Goal: Information Seeking & Learning: Find specific page/section

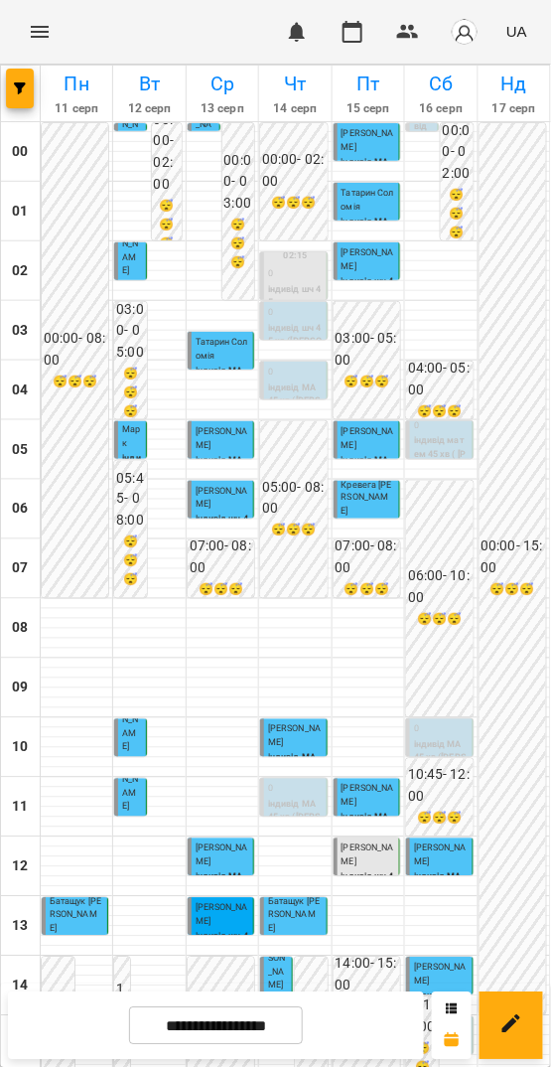
scroll to position [573, 0]
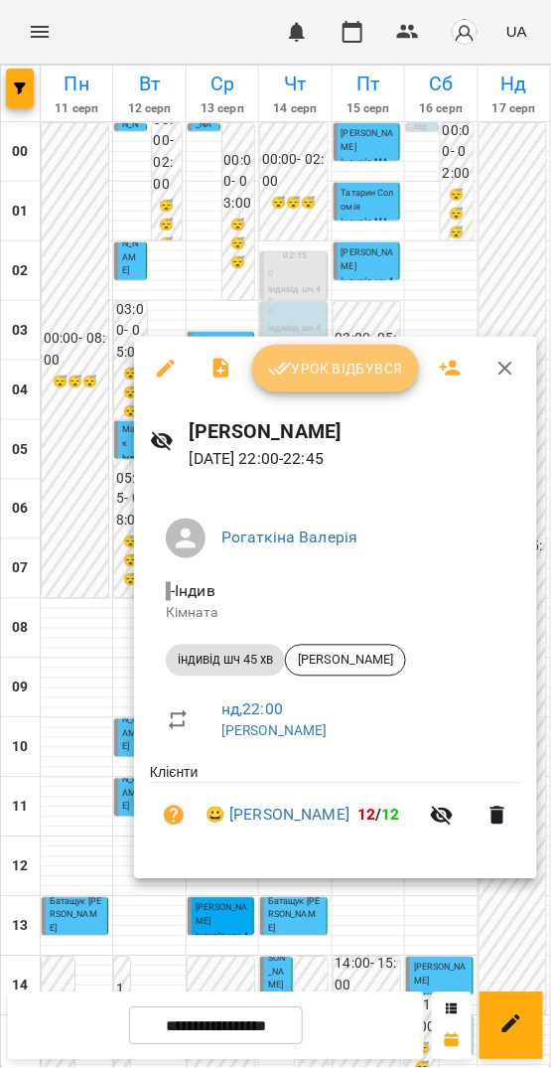
click at [318, 371] on span "Урок відбувся" at bounding box center [335, 369] width 135 height 24
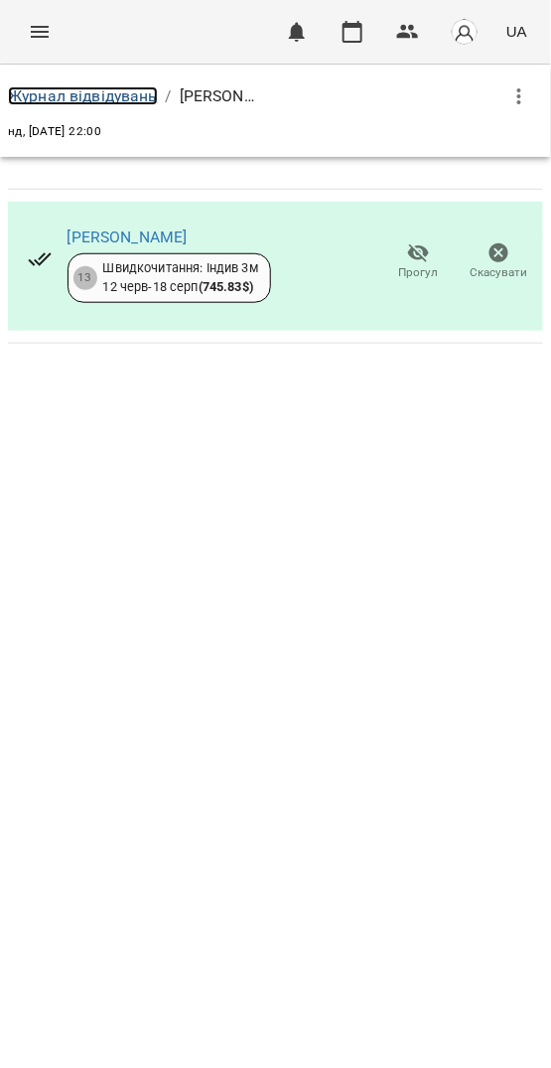
click at [103, 96] on link "Журнал відвідувань" at bounding box center [83, 95] width 150 height 19
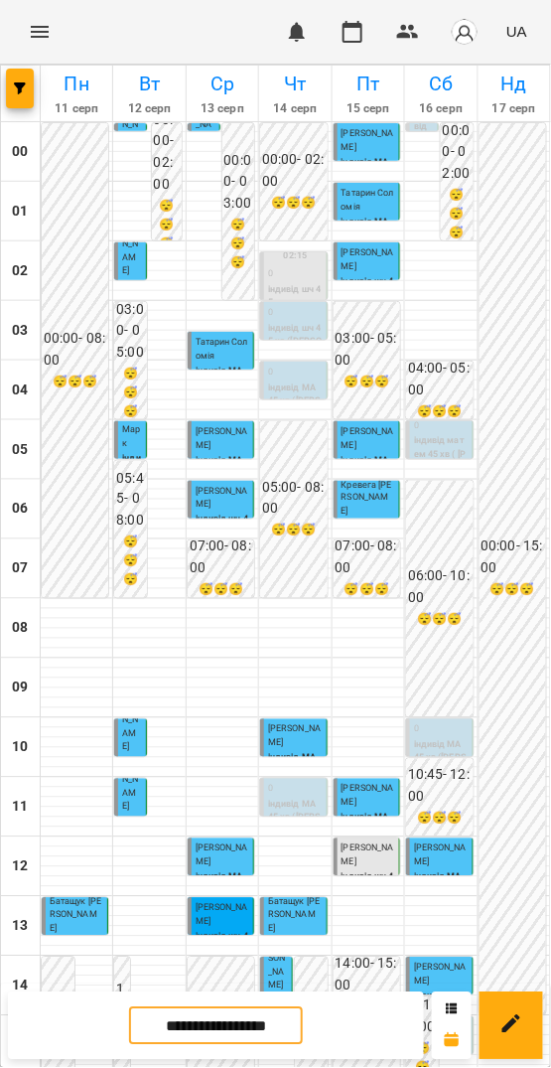
click at [269, 1030] on input "**********" at bounding box center [216, 1027] width 174 height 39
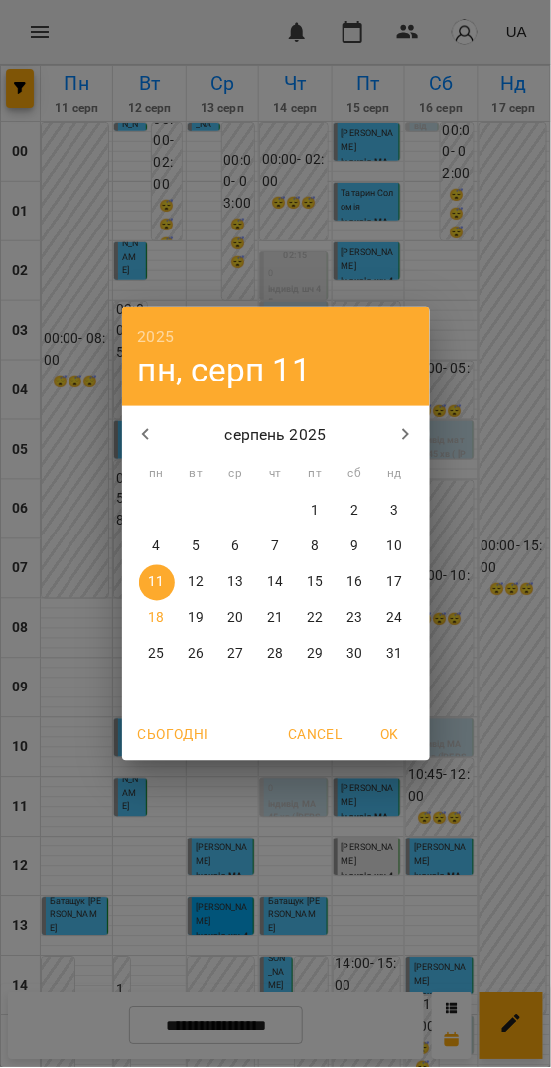
click at [159, 620] on p "18" at bounding box center [156, 619] width 16 height 20
type input "**********"
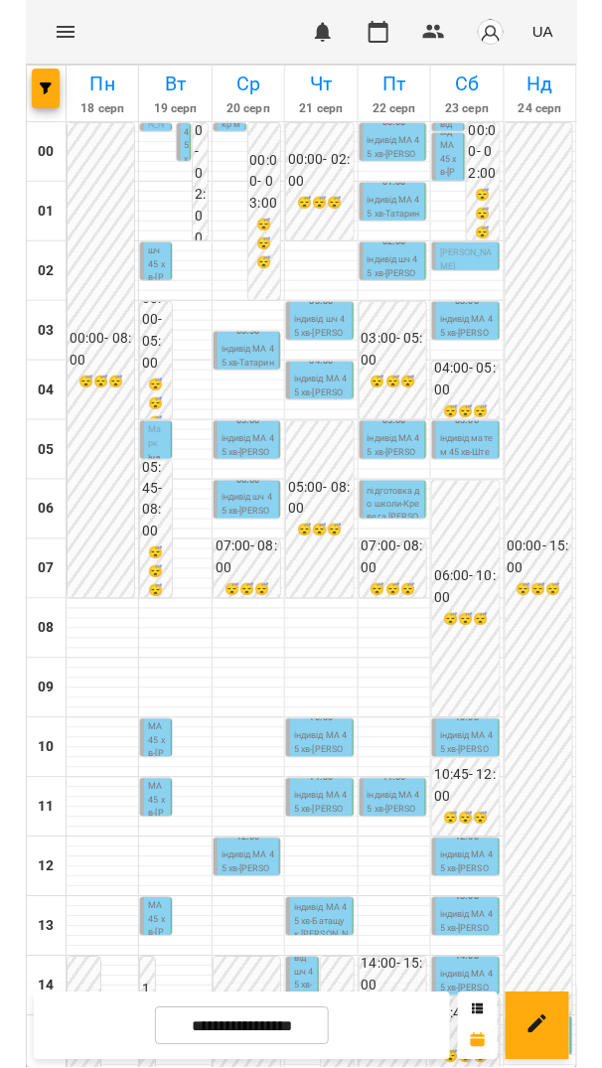
scroll to position [573, 0]
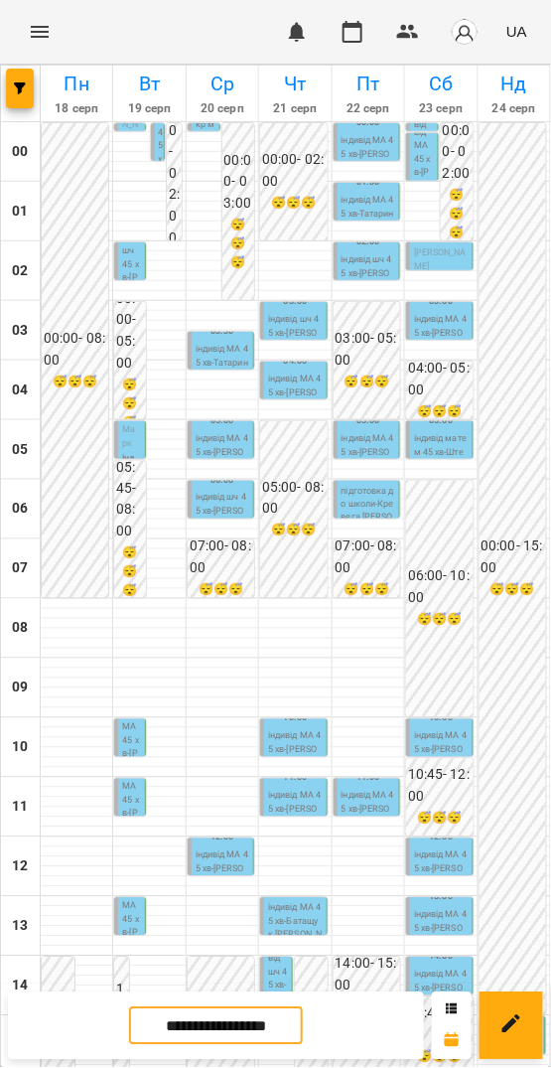
click at [93, 1002] on p "індивід шч 45 хв ([PERSON_NAME])" at bounding box center [94, 1062] width 20 height 121
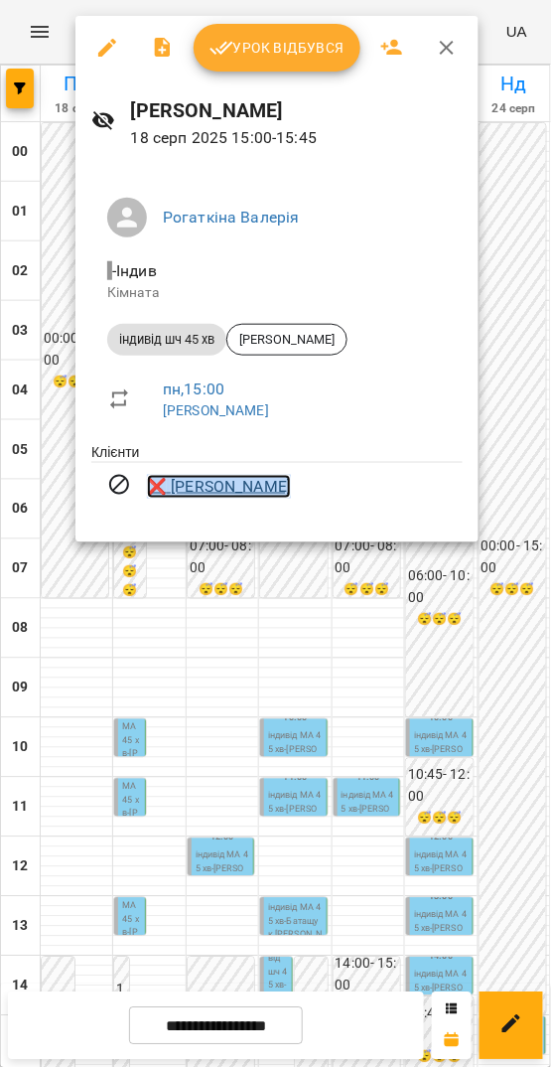
copy link "❌ [PERSON_NAME]"
click at [291, 484] on span "❌ [PERSON_NAME]" at bounding box center [305, 487] width 316 height 24
drag, startPoint x: 304, startPoint y: 486, endPoint x: 175, endPoint y: 493, distance: 129.4
click at [175, 493] on span "❌ [PERSON_NAME]" at bounding box center [305, 487] width 316 height 24
copy link "[PERSON_NAME]"
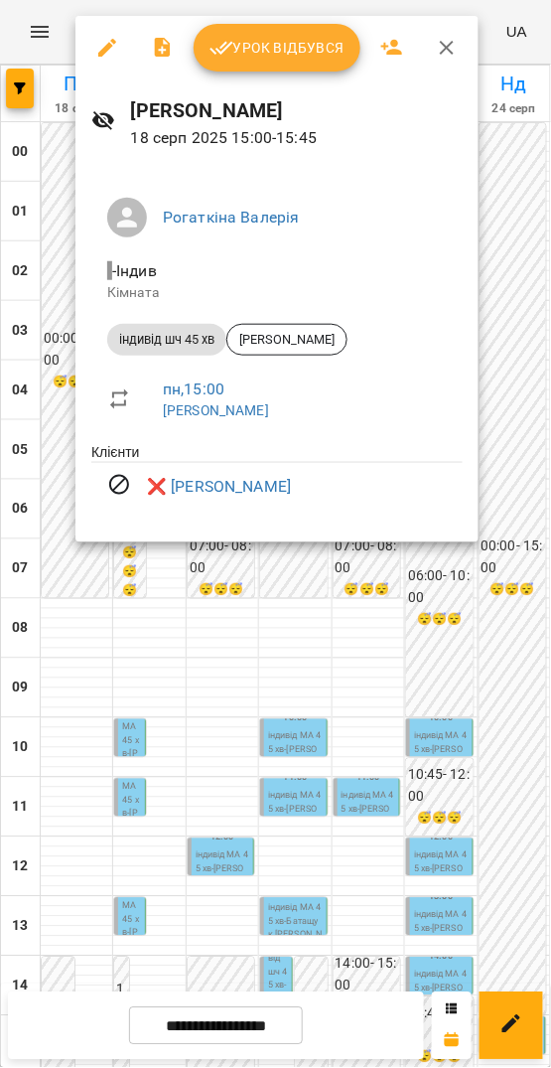
click at [513, 386] on div at bounding box center [275, 534] width 551 height 1068
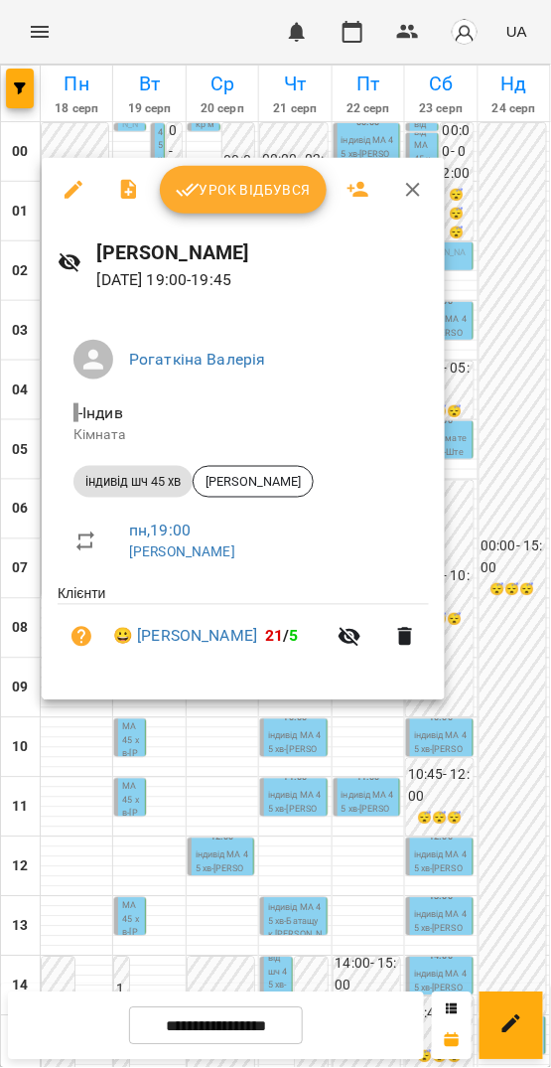
click at [419, 715] on div at bounding box center [275, 534] width 551 height 1068
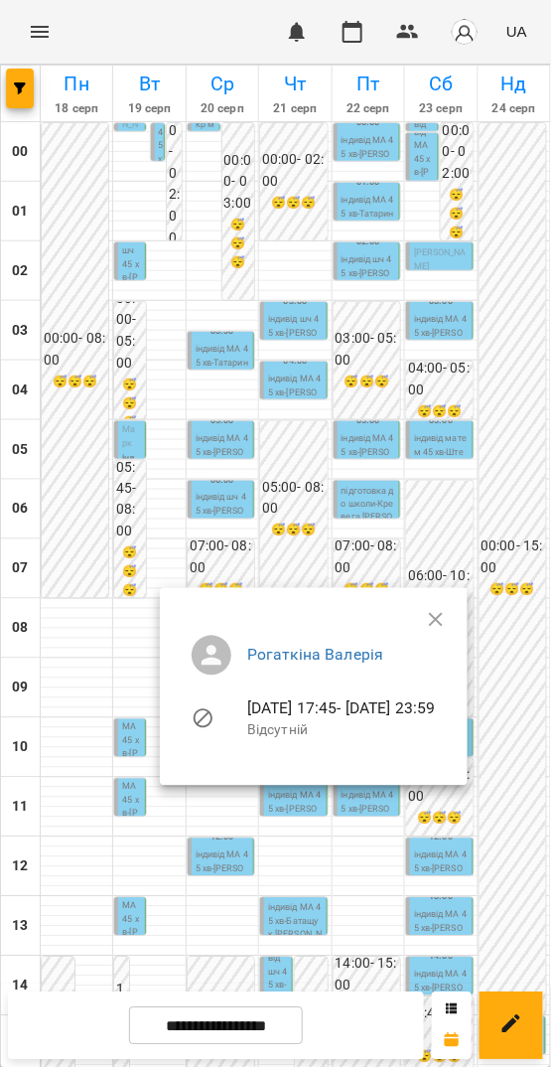
click at [75, 773] on div at bounding box center [275, 534] width 551 height 1068
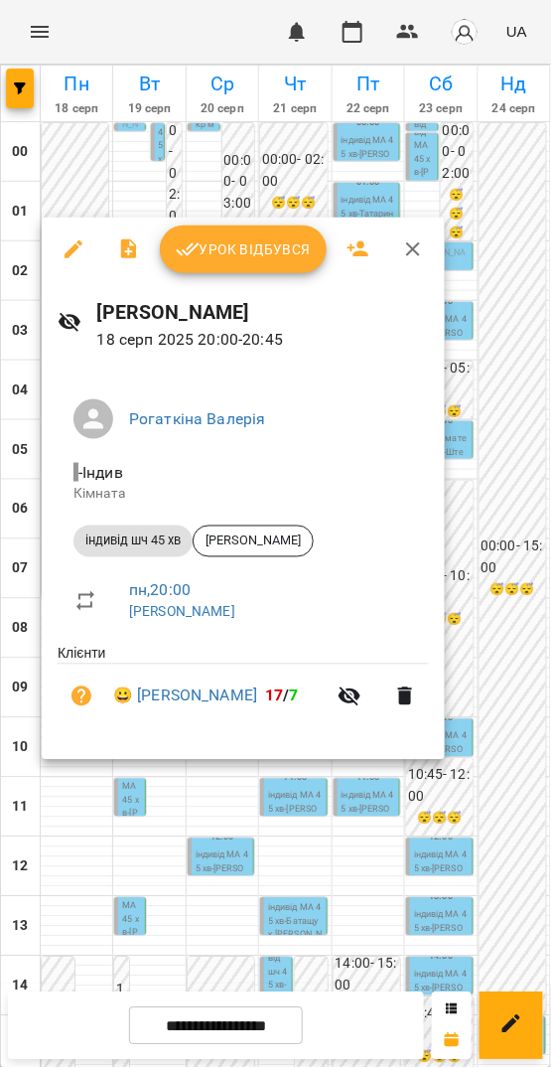
click at [458, 828] on div at bounding box center [275, 534] width 551 height 1068
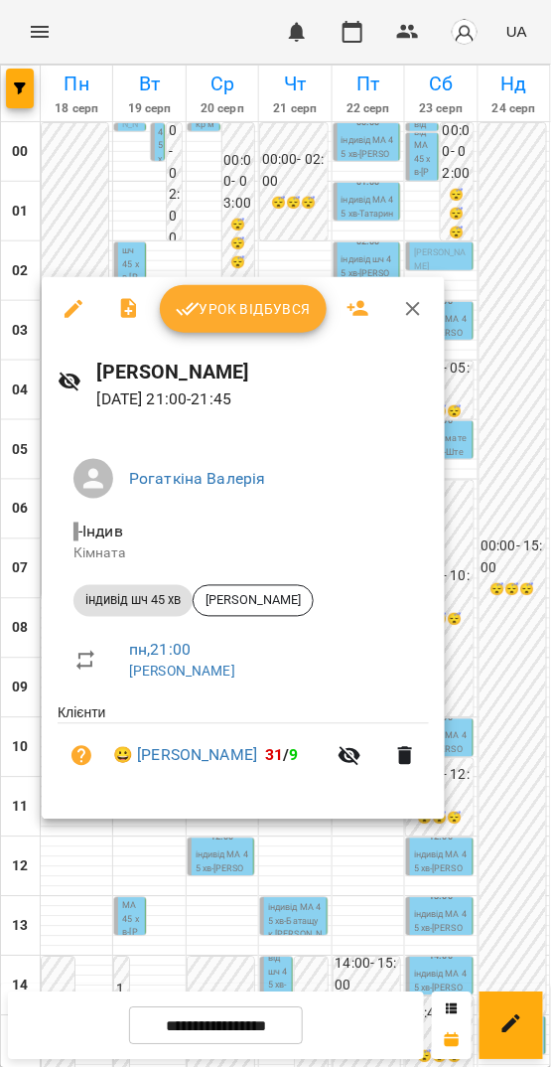
click at [509, 750] on div at bounding box center [275, 534] width 551 height 1068
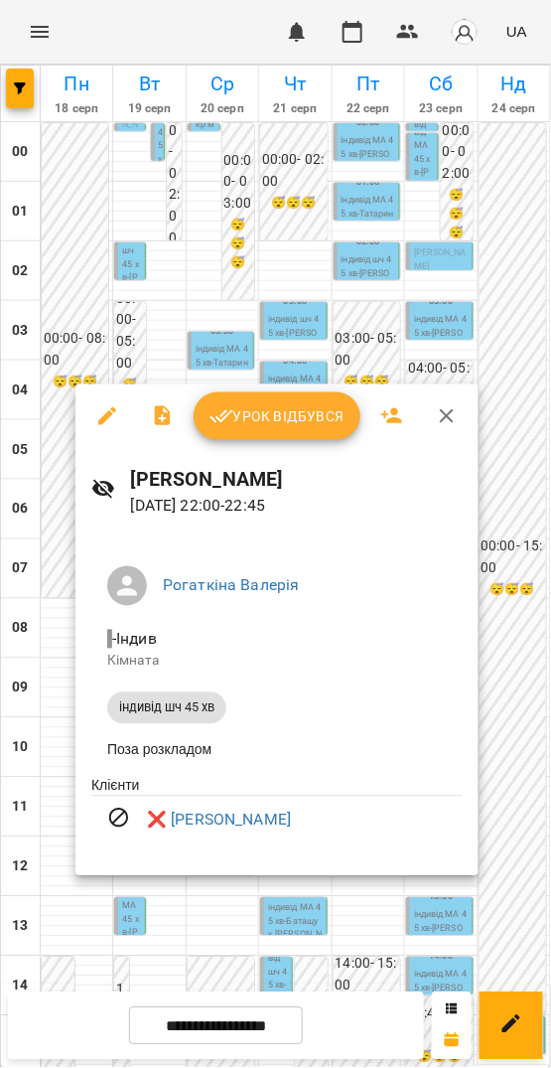
click at [86, 951] on div at bounding box center [275, 534] width 551 height 1068
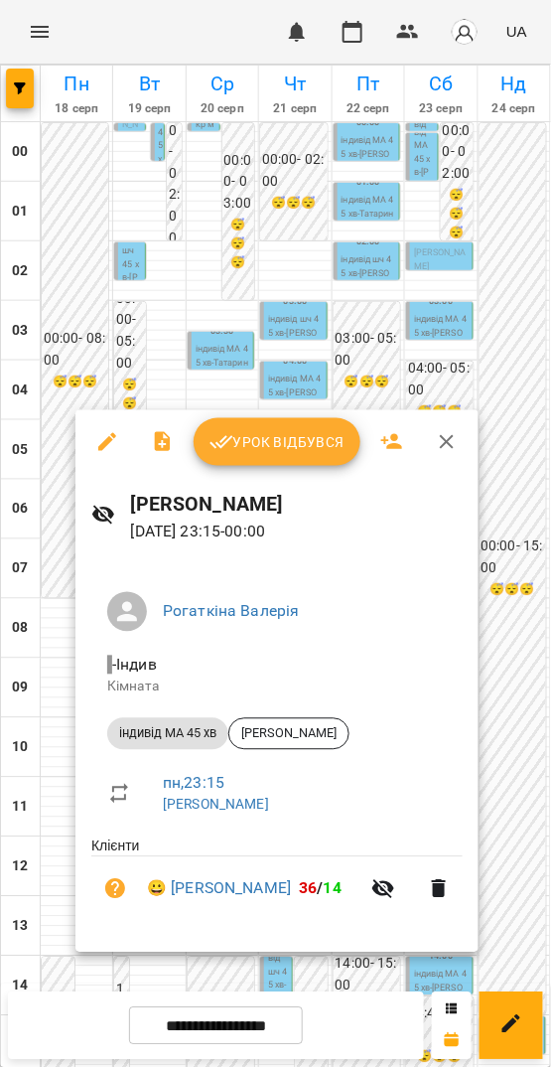
click at [496, 735] on div at bounding box center [275, 534] width 551 height 1068
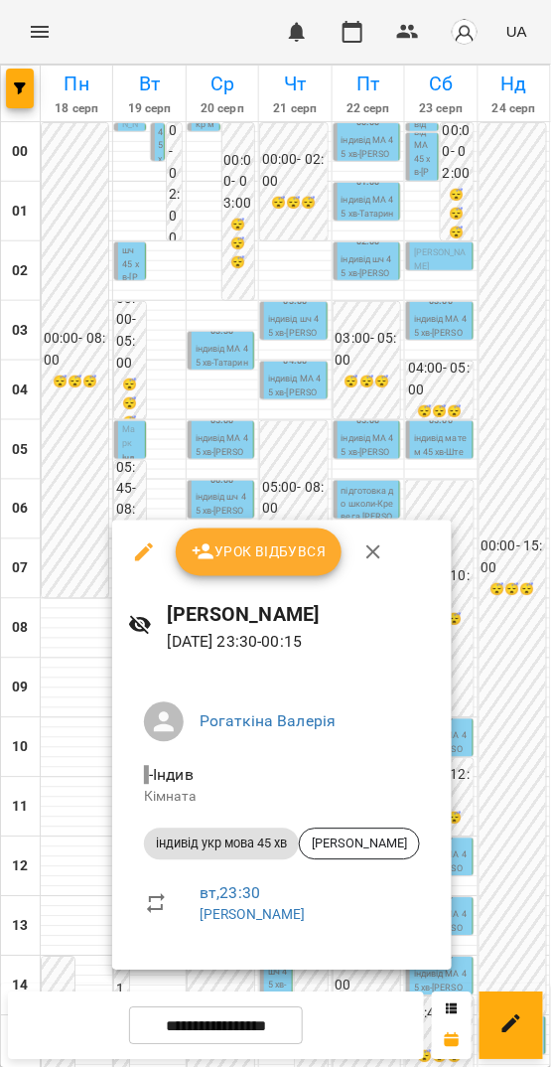
click at [489, 818] on div at bounding box center [275, 534] width 551 height 1068
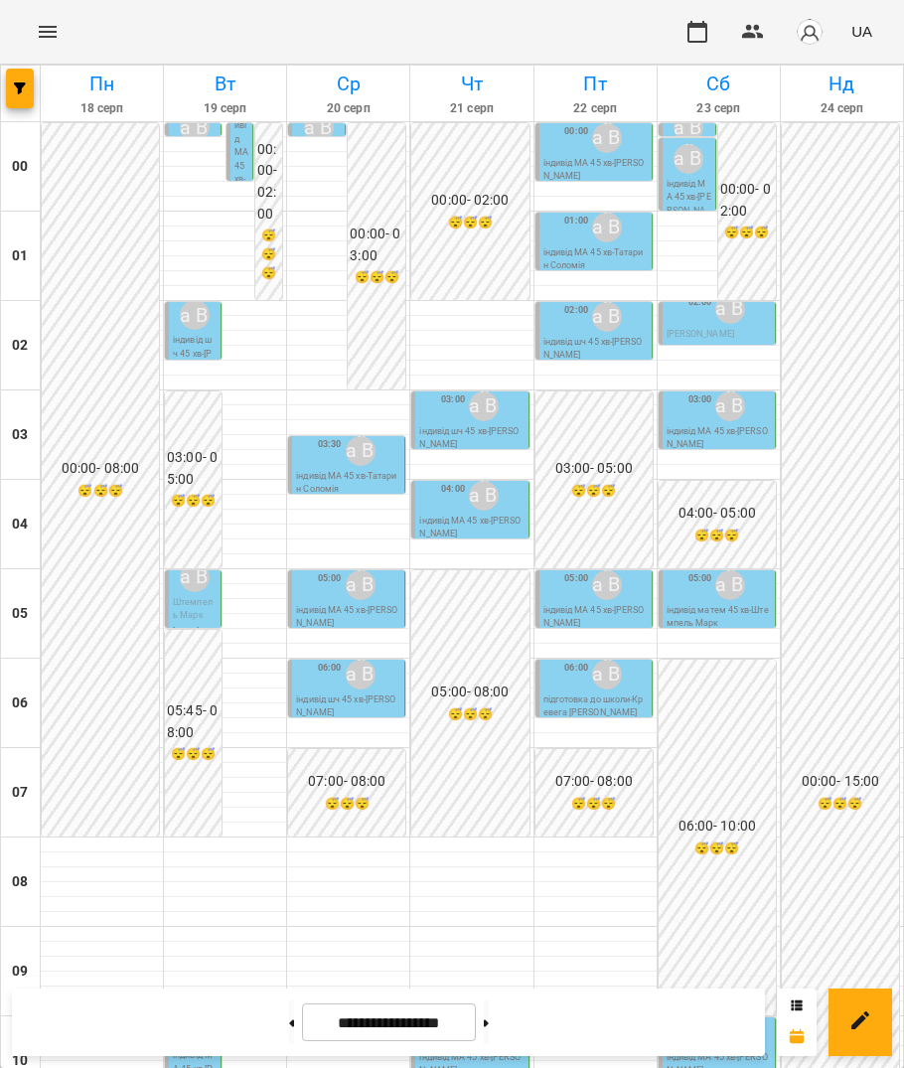
scroll to position [1289, 0]
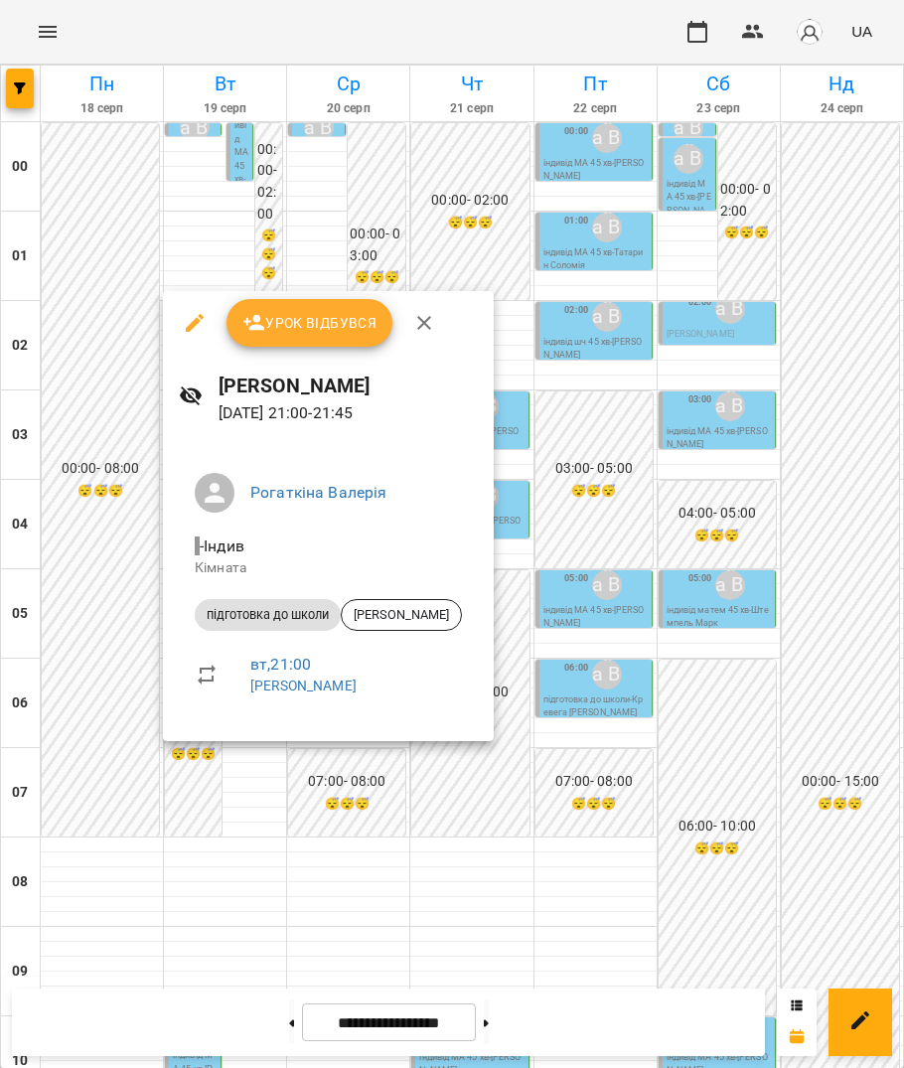
click at [352, 798] on div at bounding box center [452, 534] width 904 height 1068
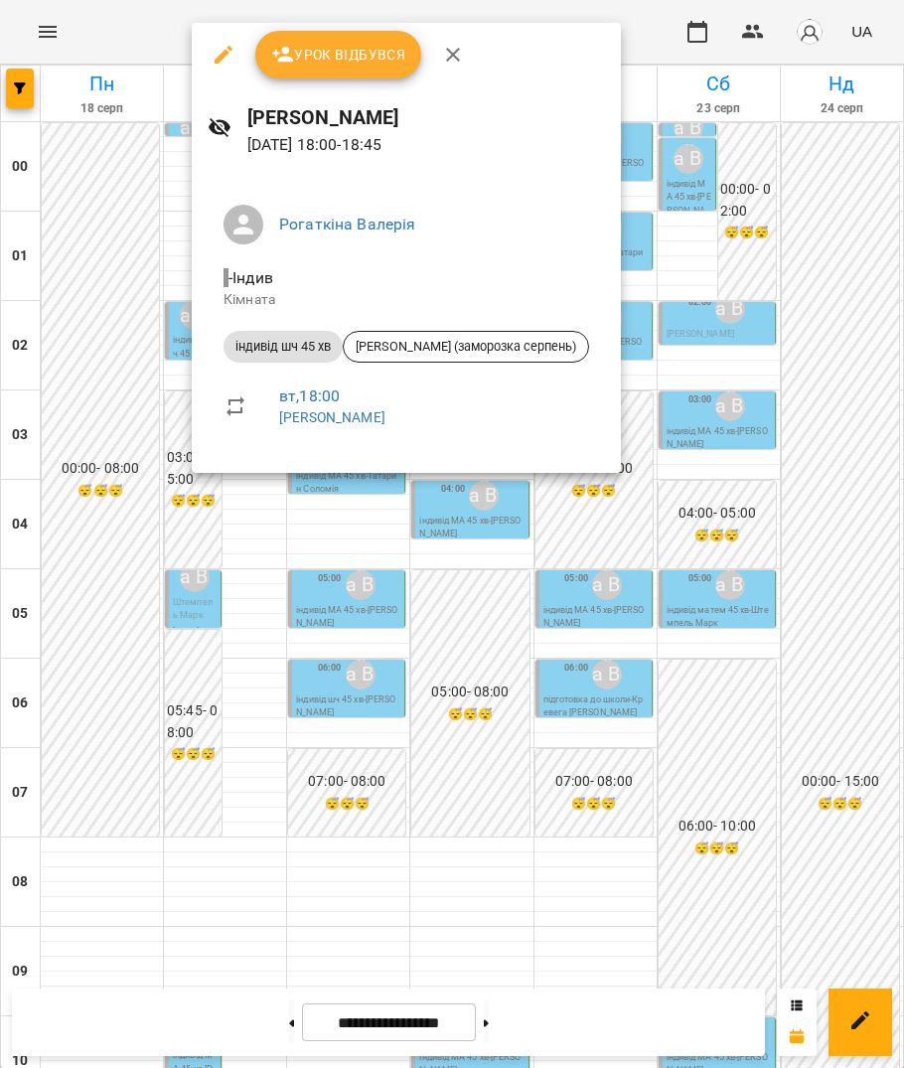
click at [550, 557] on div at bounding box center [452, 534] width 904 height 1068
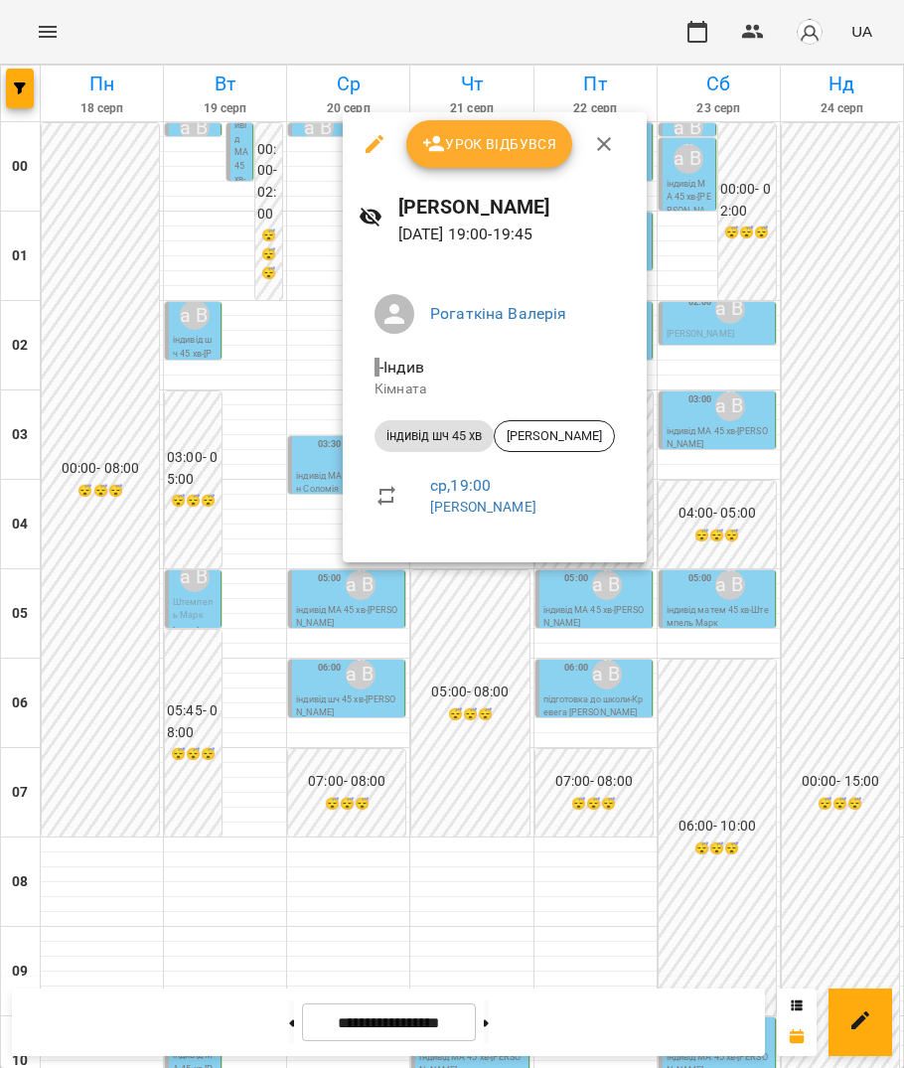
click at [397, 748] on div at bounding box center [452, 534] width 904 height 1068
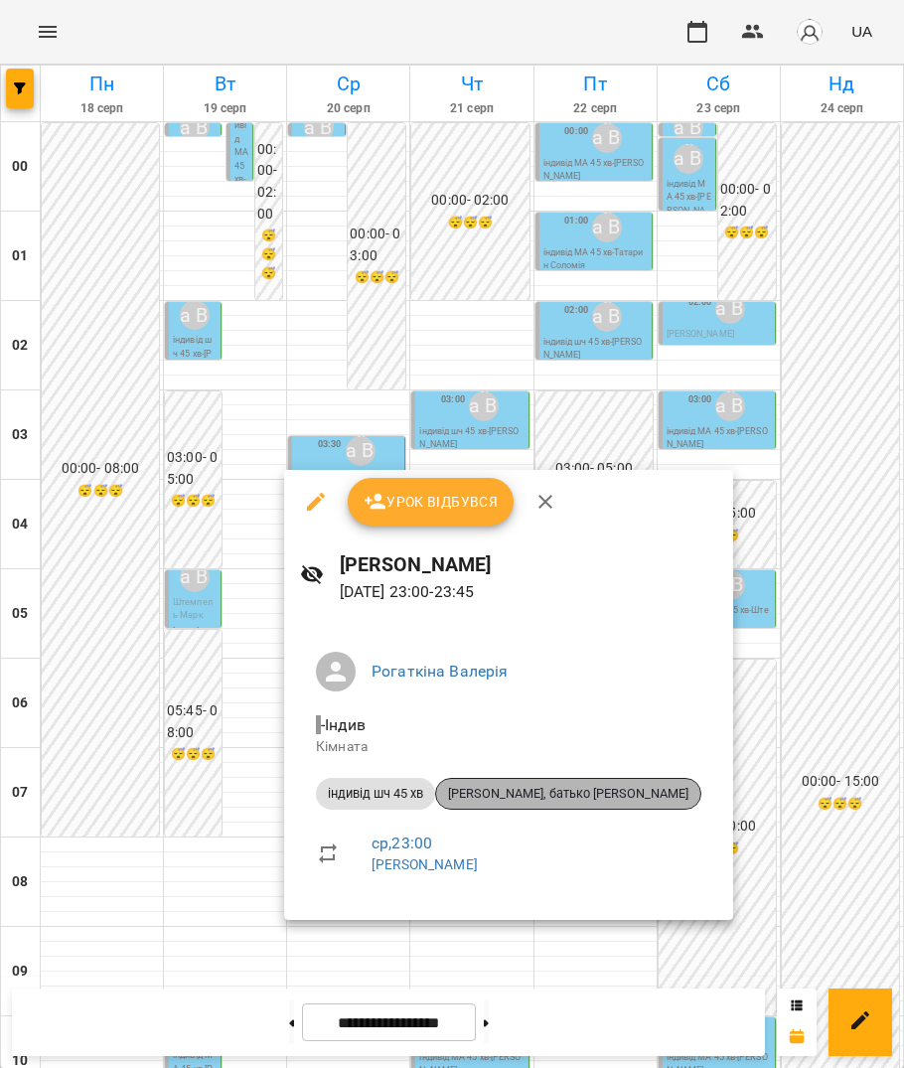
click at [509, 793] on span "[PERSON_NAME], батько [PERSON_NAME]" at bounding box center [568, 794] width 264 height 18
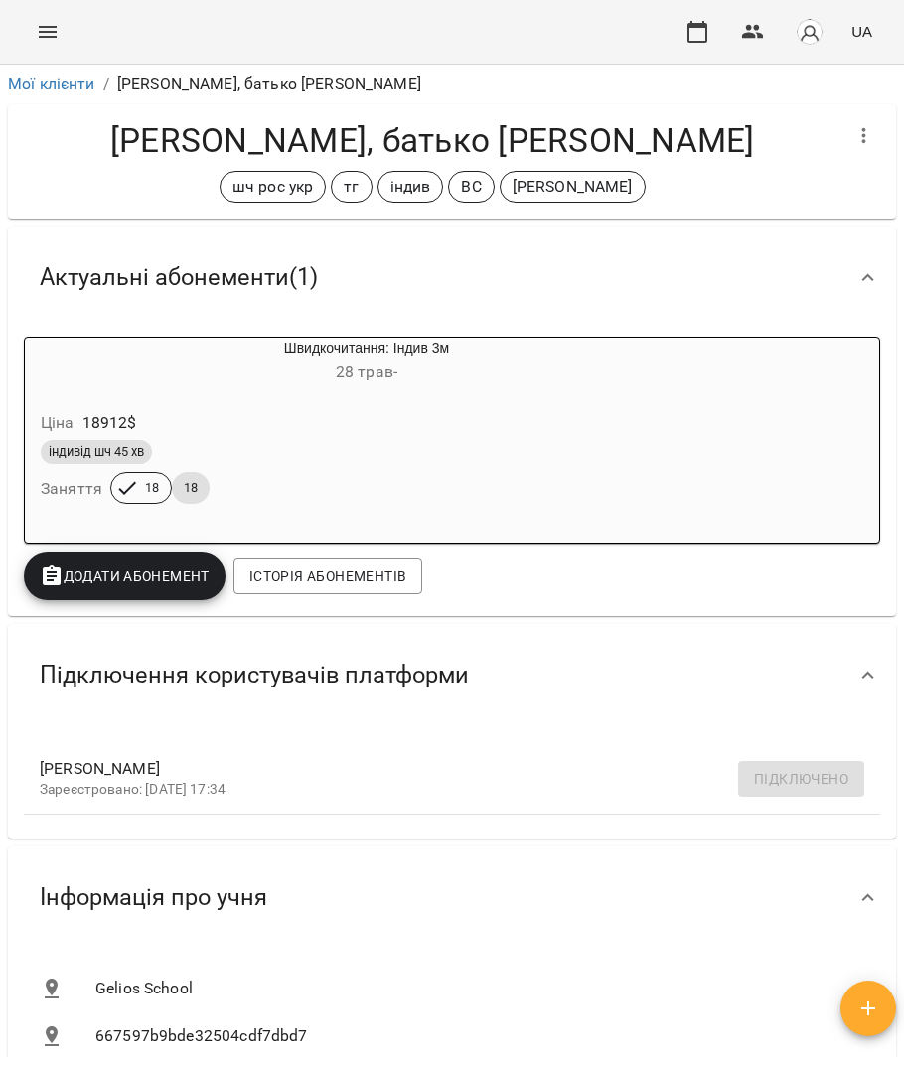
drag, startPoint x: 103, startPoint y: 141, endPoint x: 747, endPoint y: 130, distance: 644.0
click at [550, 130] on h4 "[PERSON_NAME], батько [PERSON_NAME]" at bounding box center [432, 140] width 817 height 41
copy h4 "[PERSON_NAME], батько [PERSON_NAME]"
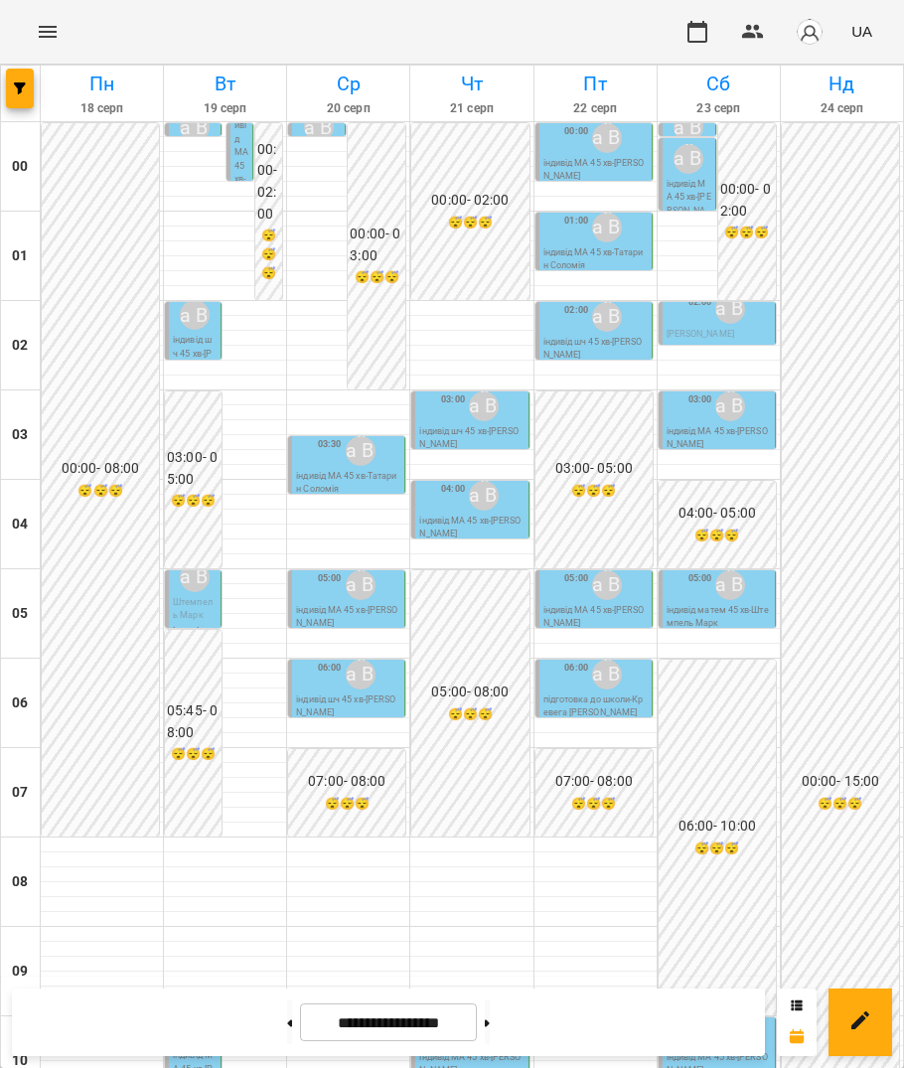
scroll to position [1289, 0]
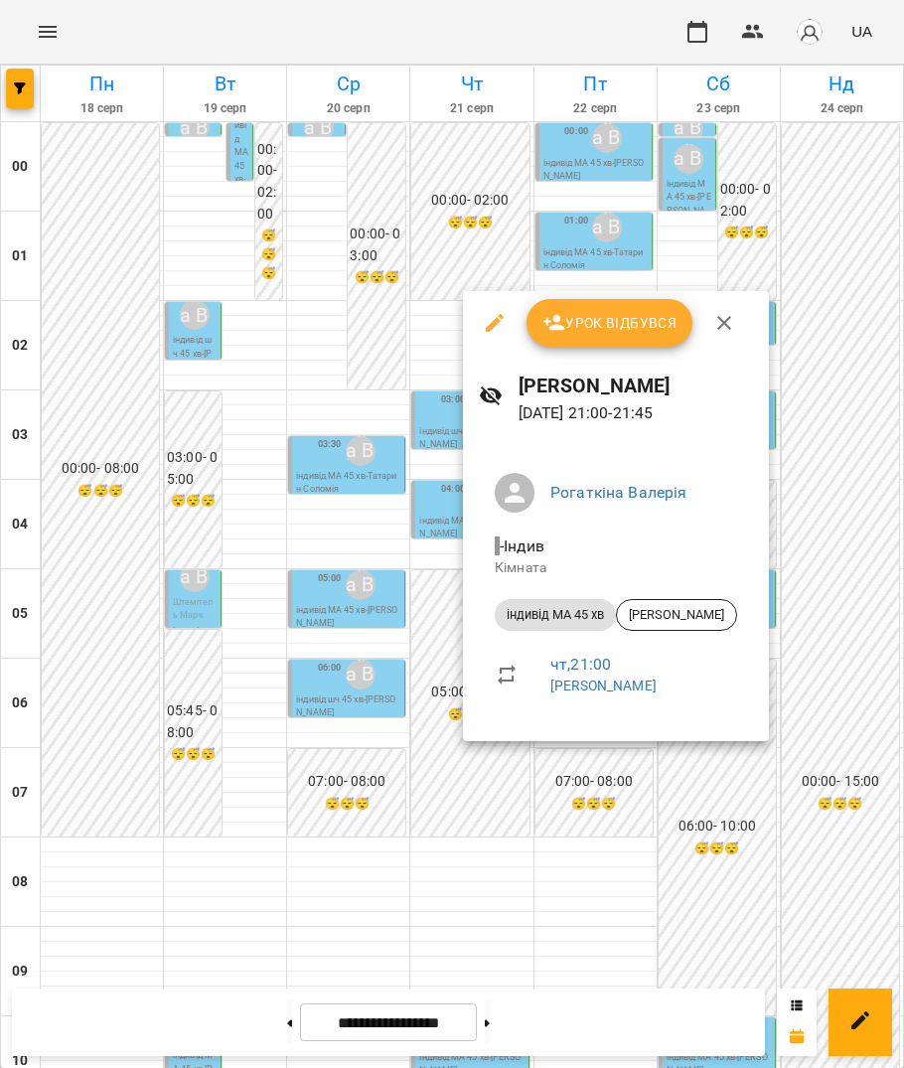
click at [550, 798] on div at bounding box center [452, 534] width 904 height 1068
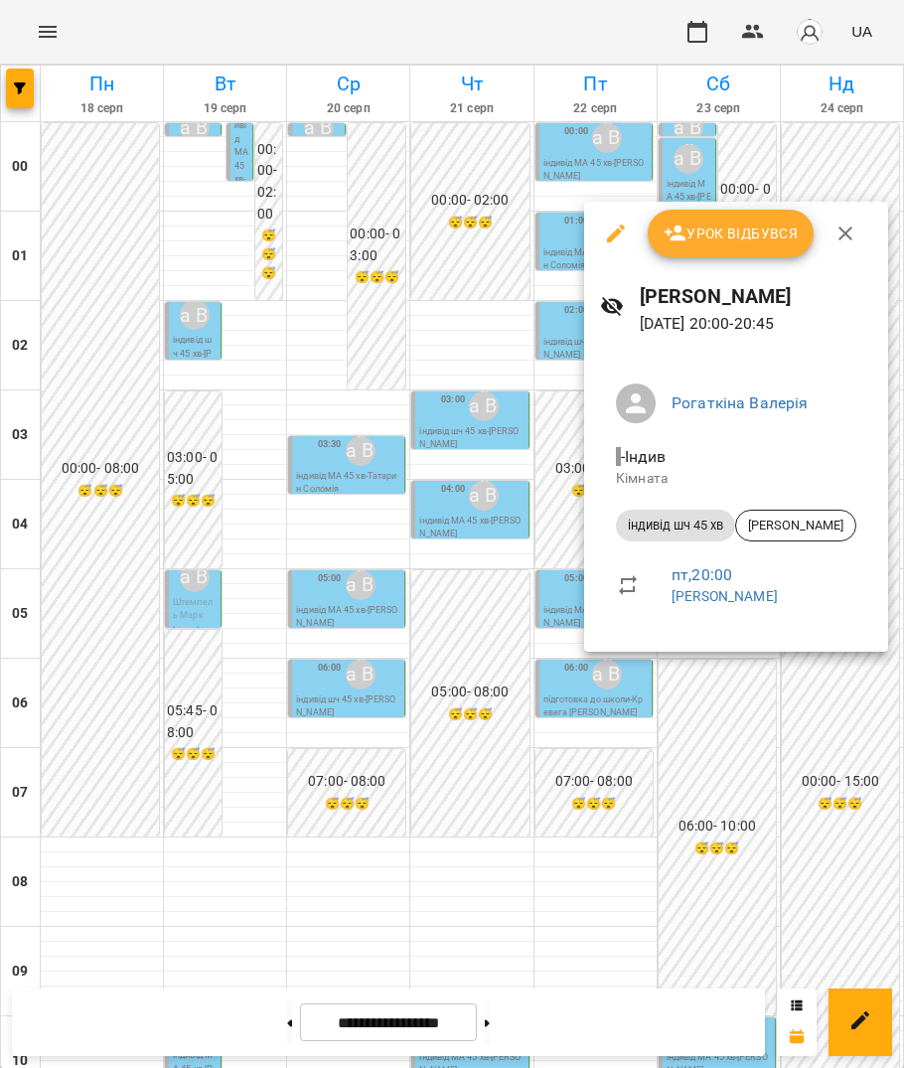
click at [550, 746] on div at bounding box center [452, 534] width 904 height 1068
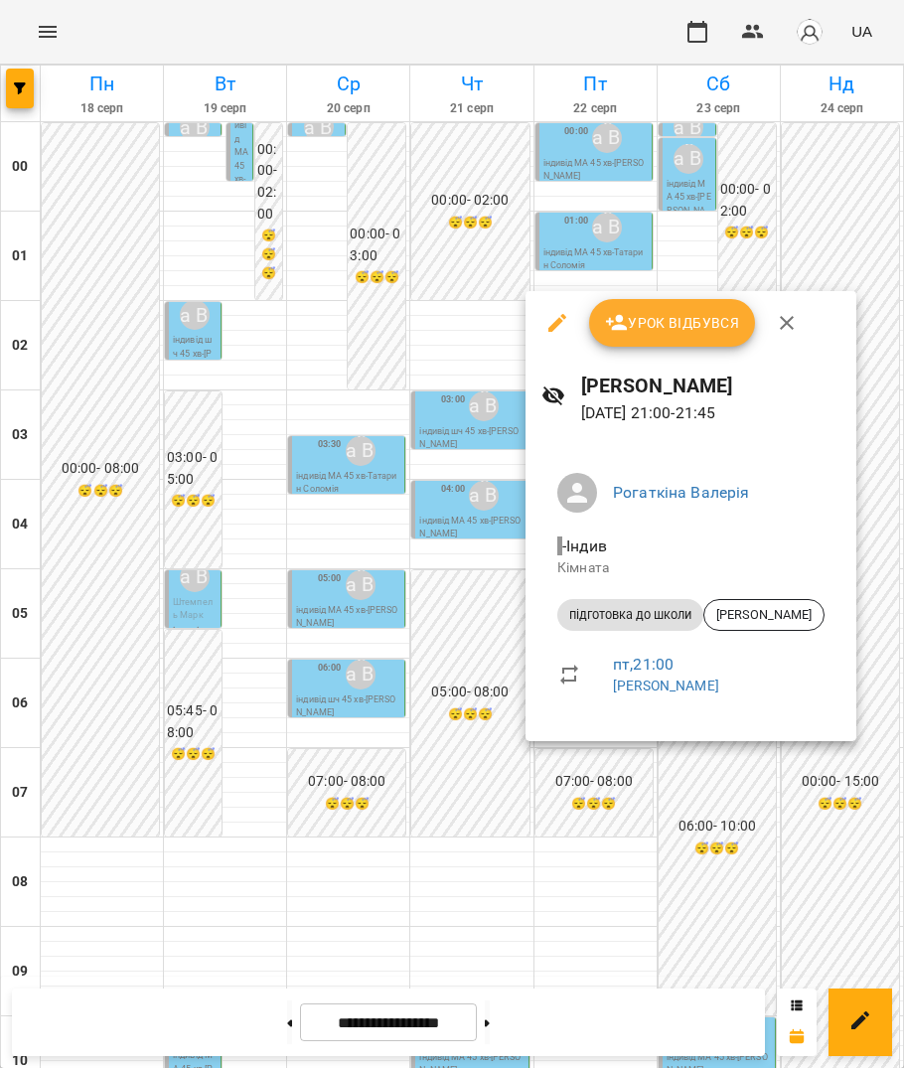
click at [550, 806] on div at bounding box center [452, 534] width 904 height 1068
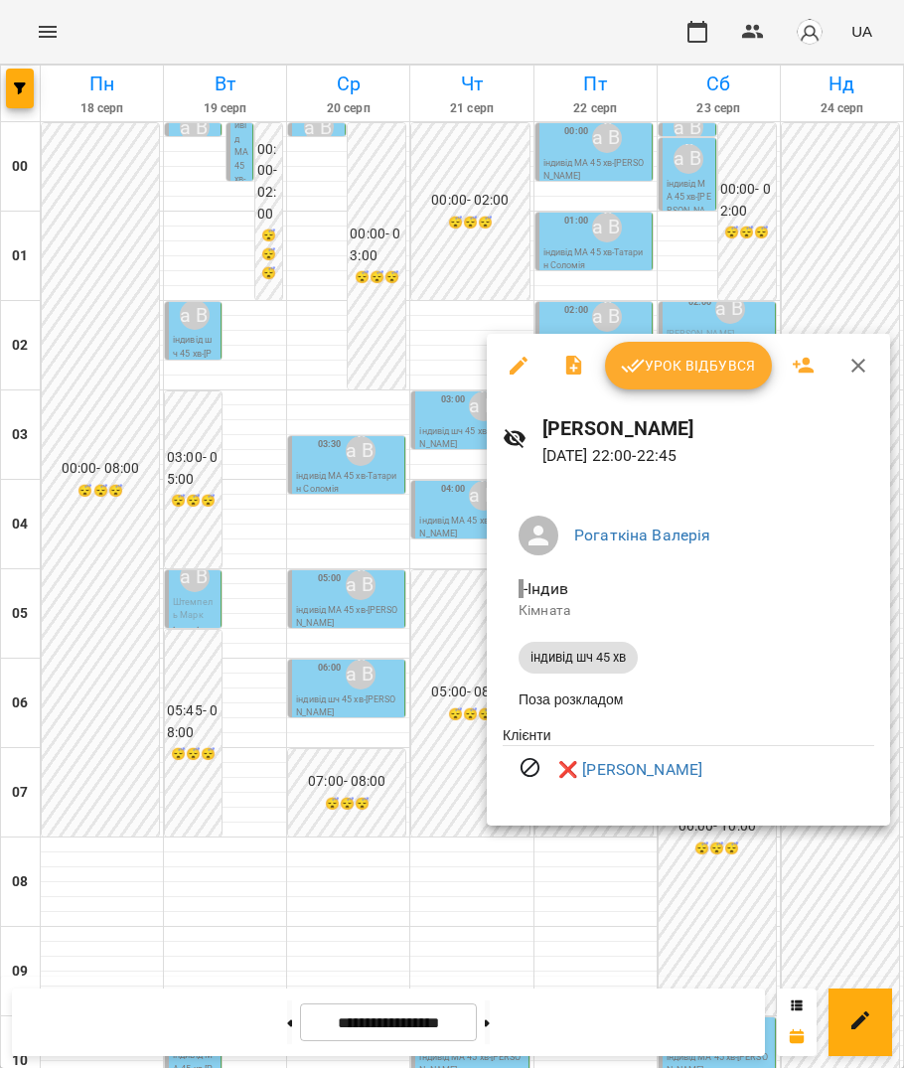
click at [550, 836] on div at bounding box center [452, 534] width 904 height 1068
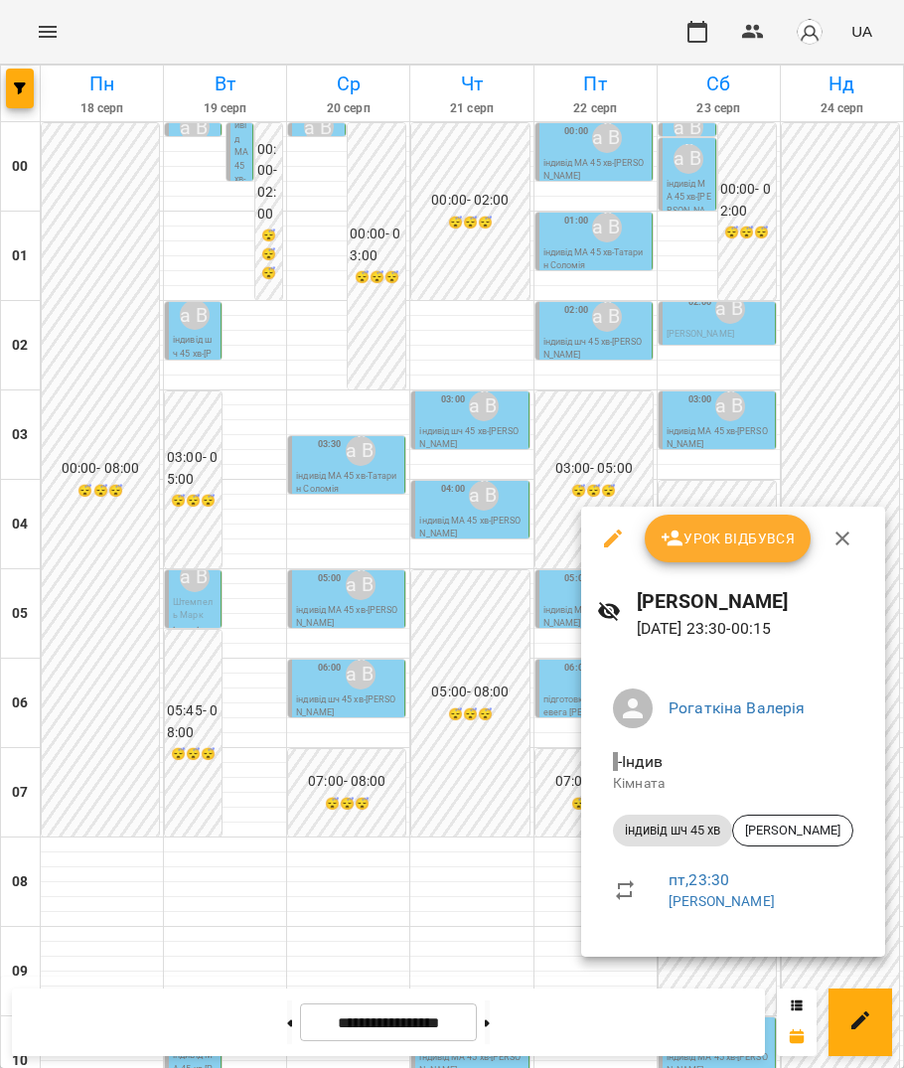
click at [550, 918] on li "пт , 23:30 [PERSON_NAME]" at bounding box center [733, 890] width 272 height 71
click at [550, 457] on div at bounding box center [452, 534] width 904 height 1068
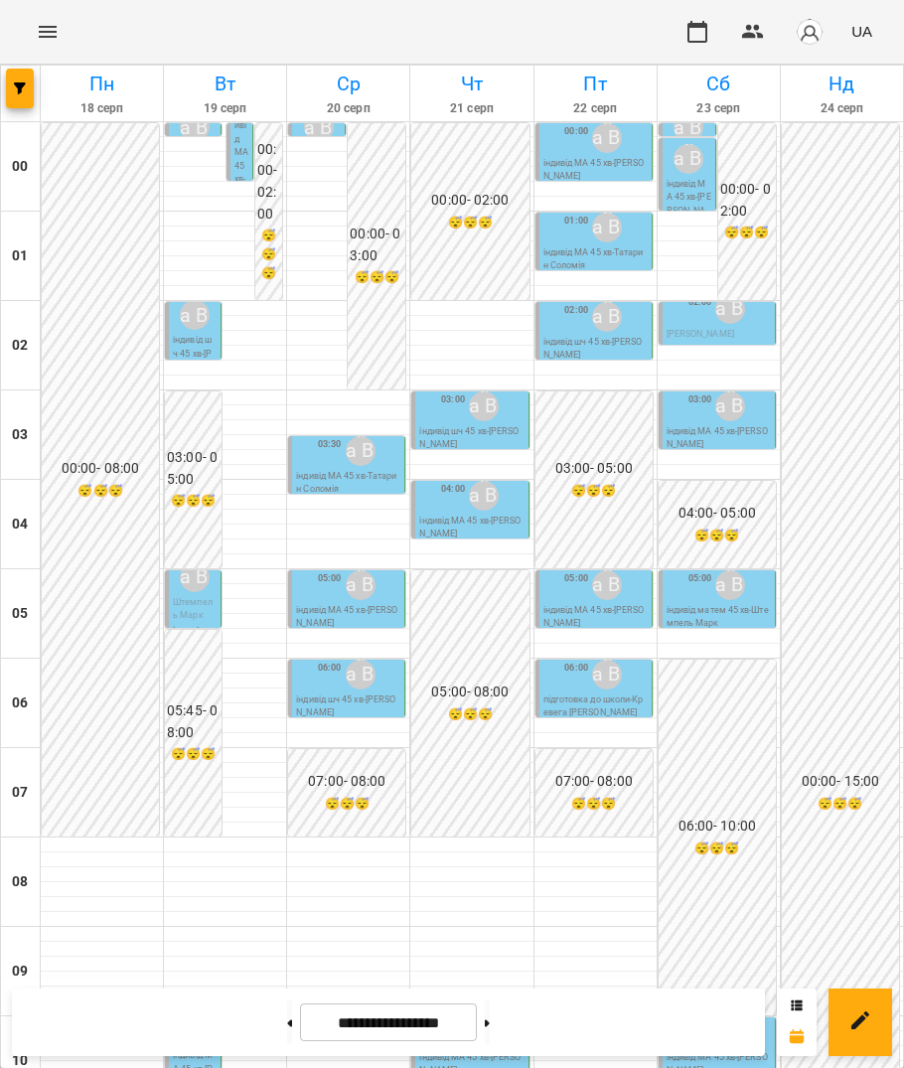
scroll to position [636, 0]
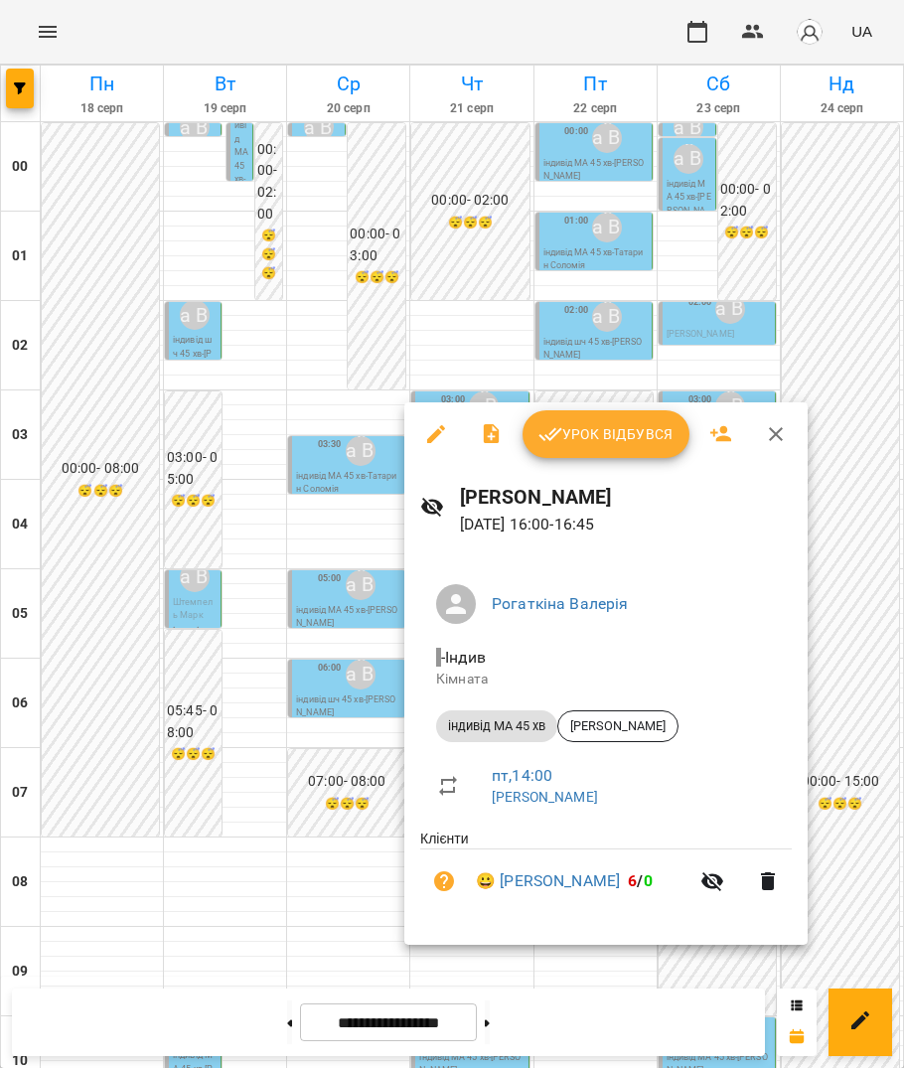
click at [370, 307] on div at bounding box center [452, 534] width 904 height 1068
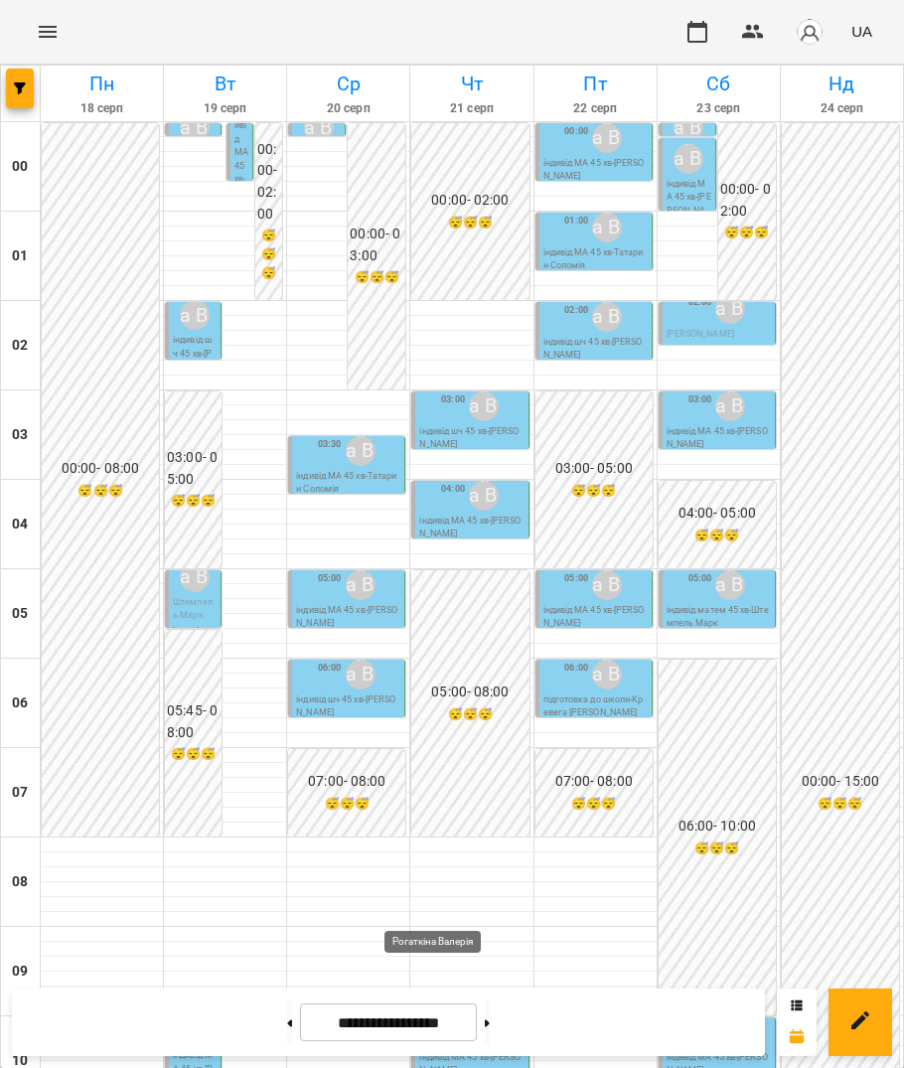
scroll to position [638, 0]
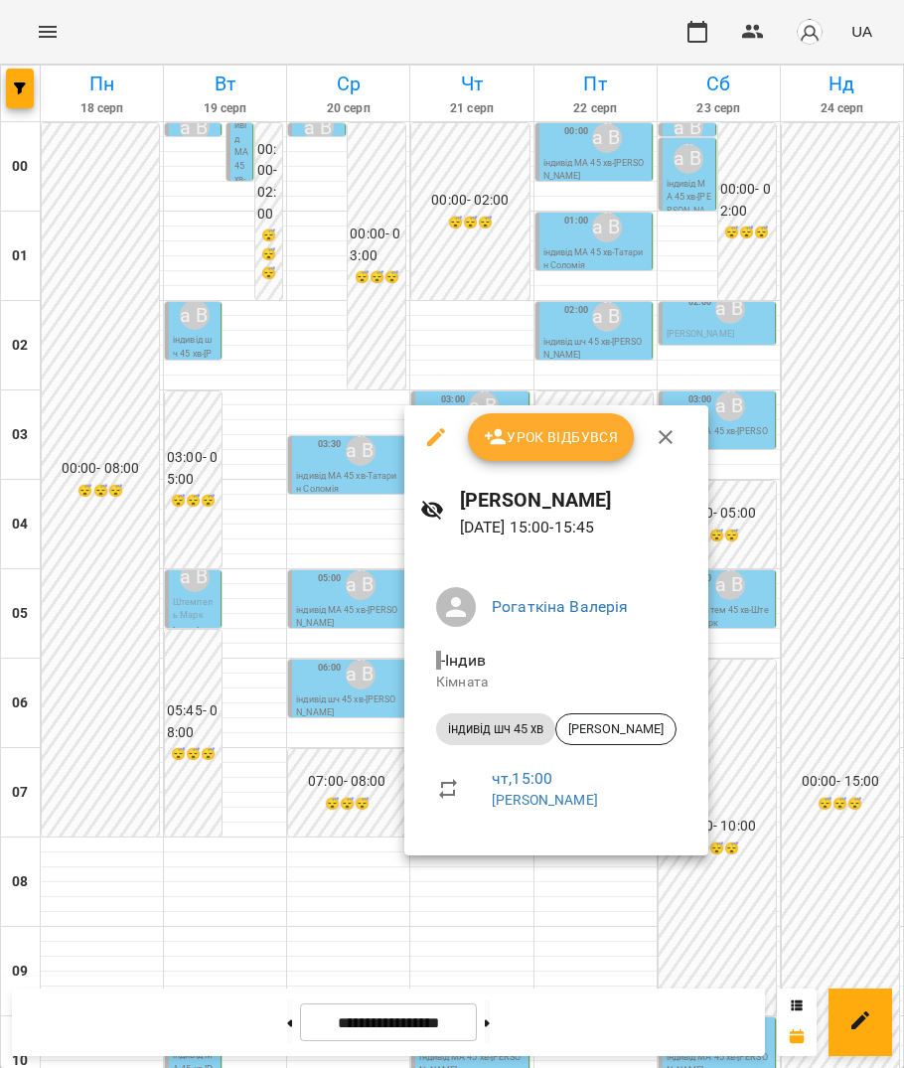
click at [525, 934] on div at bounding box center [452, 534] width 904 height 1068
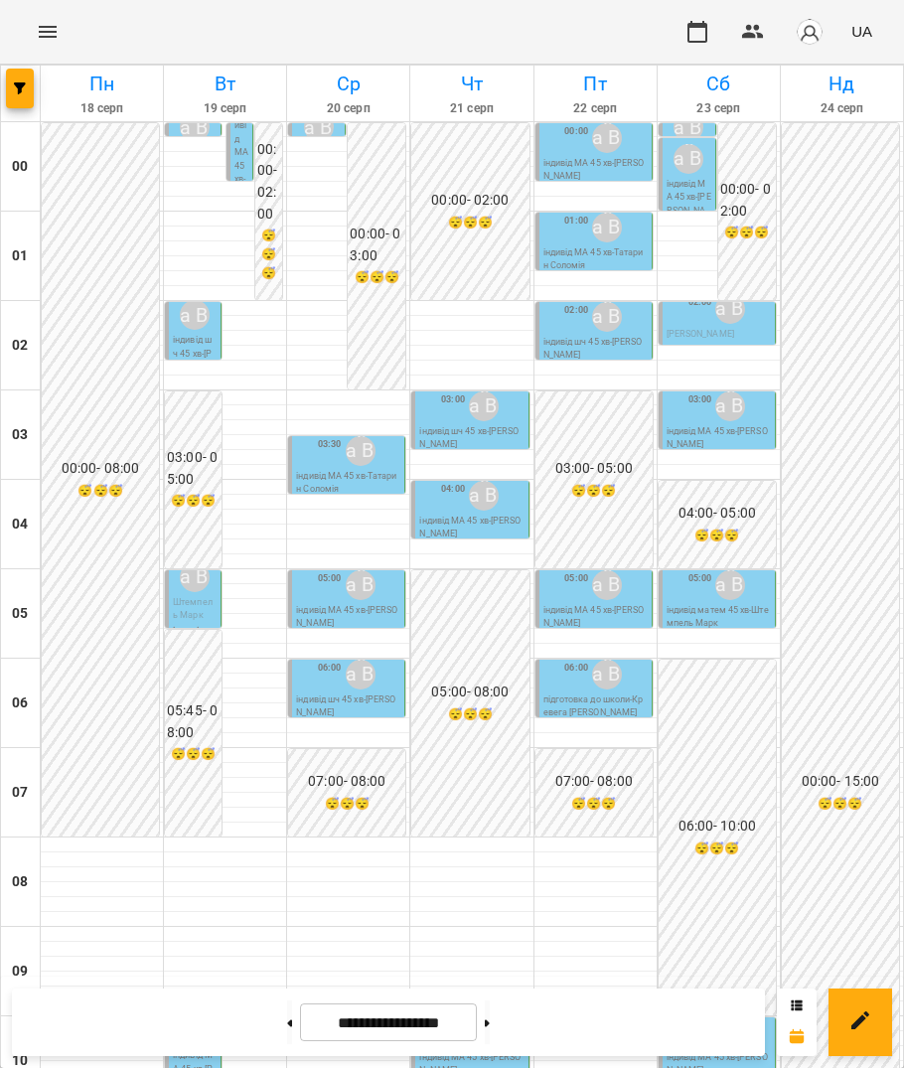
scroll to position [425, 0]
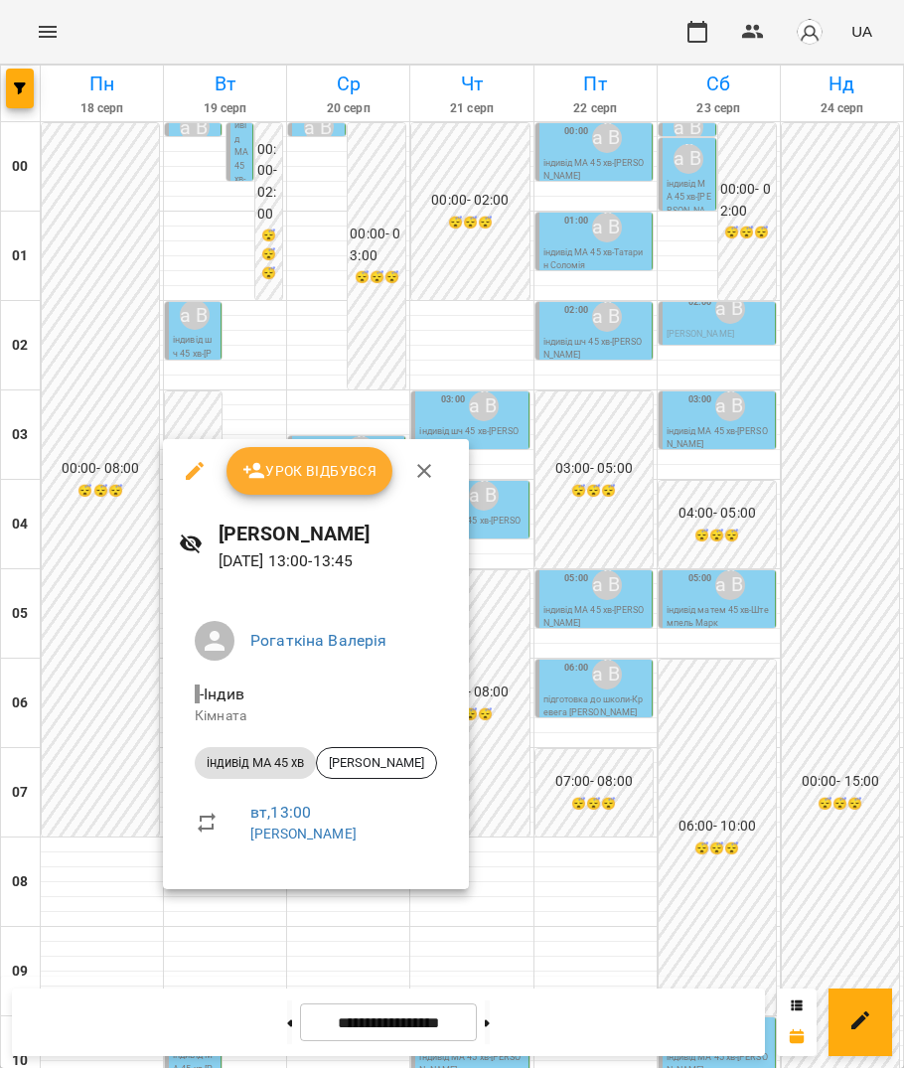
click at [550, 863] on div at bounding box center [452, 534] width 904 height 1068
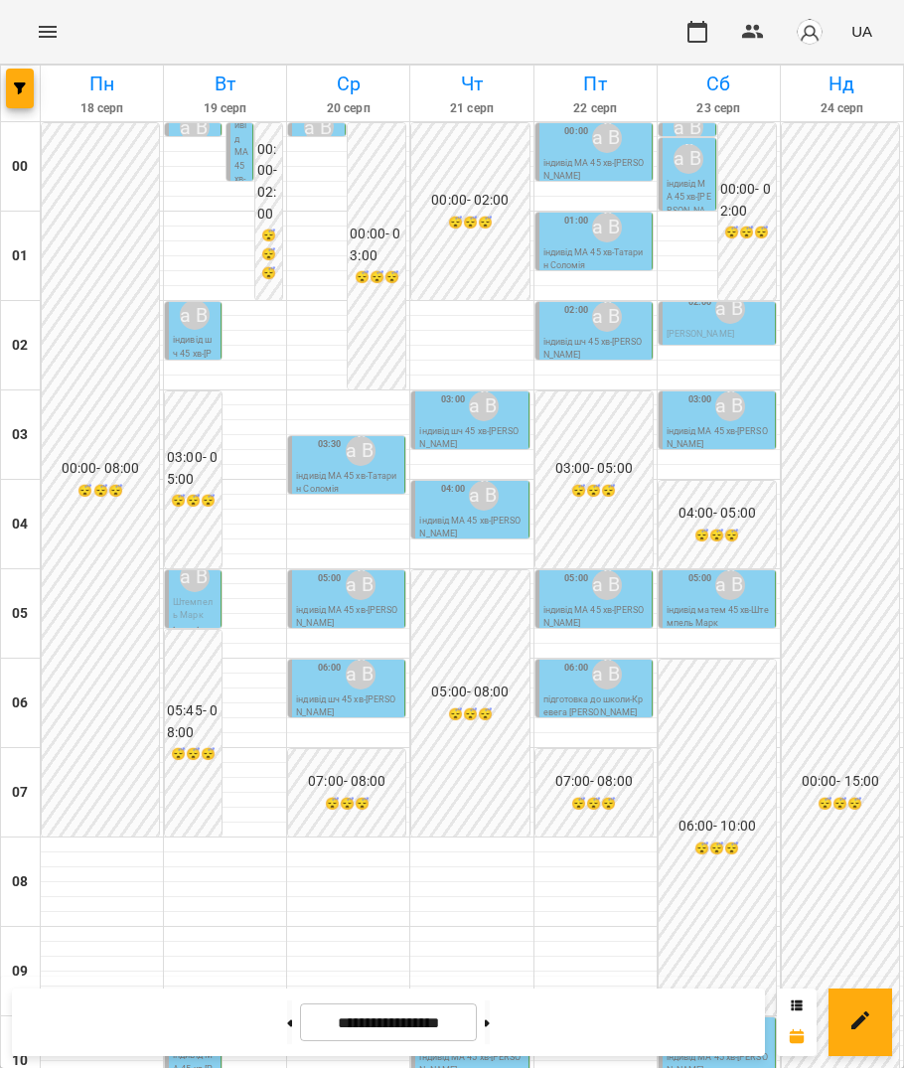
scroll to position [0, 0]
click at [550, 185] on p "індивід МА 45 хв - [PERSON_NAME]" at bounding box center [689, 205] width 45 height 54
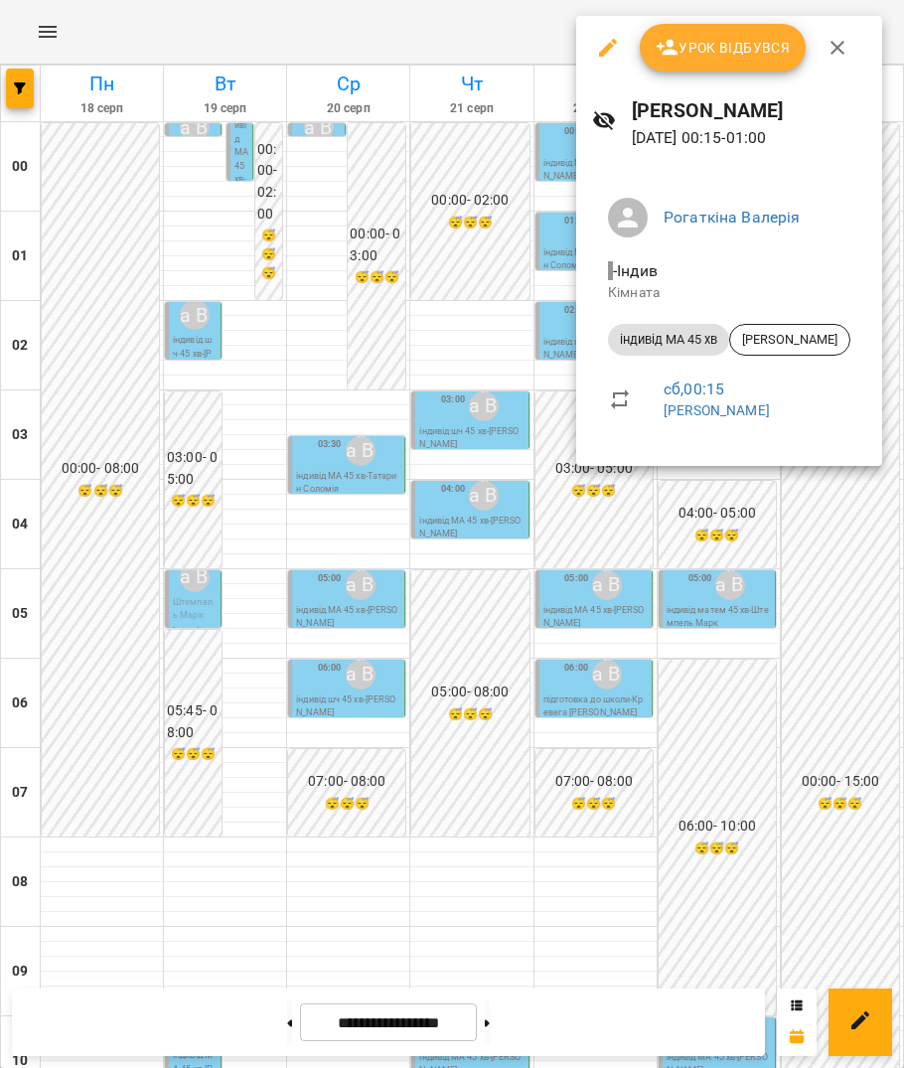
click at [550, 711] on div at bounding box center [452, 534] width 904 height 1068
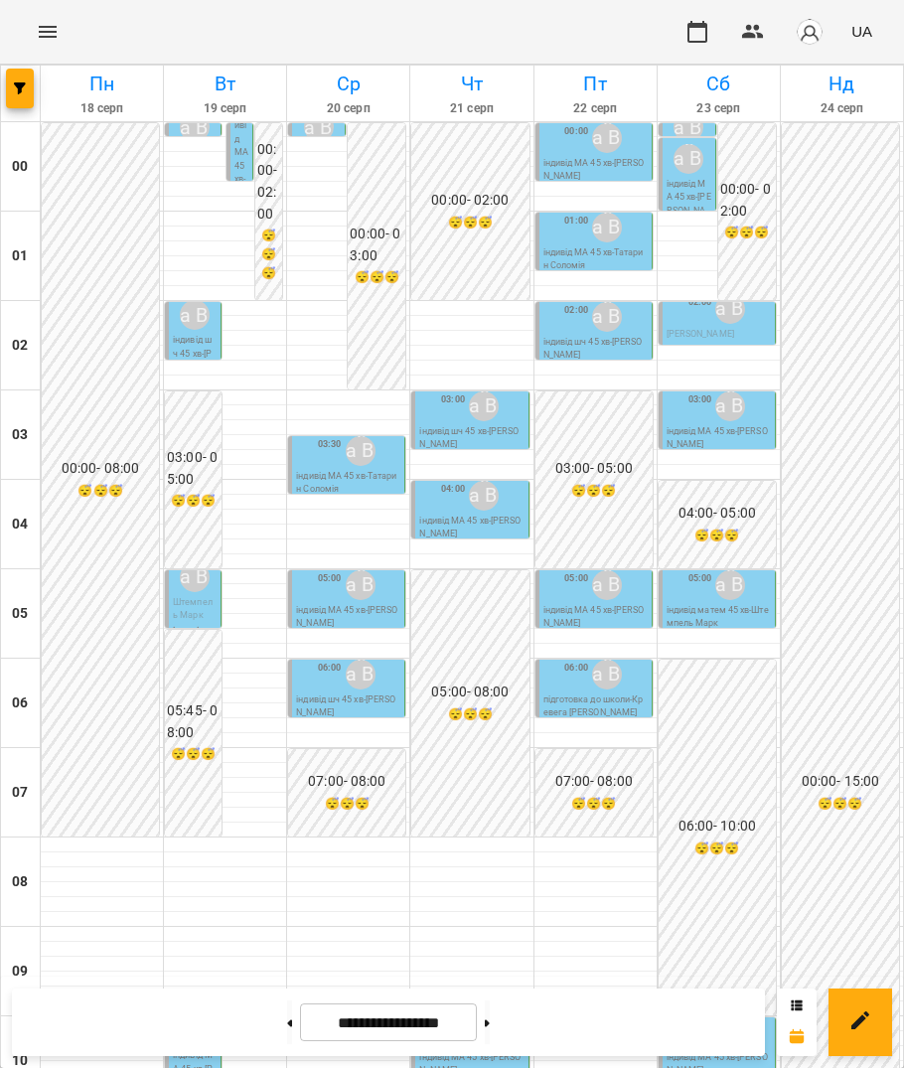
scroll to position [1289, 0]
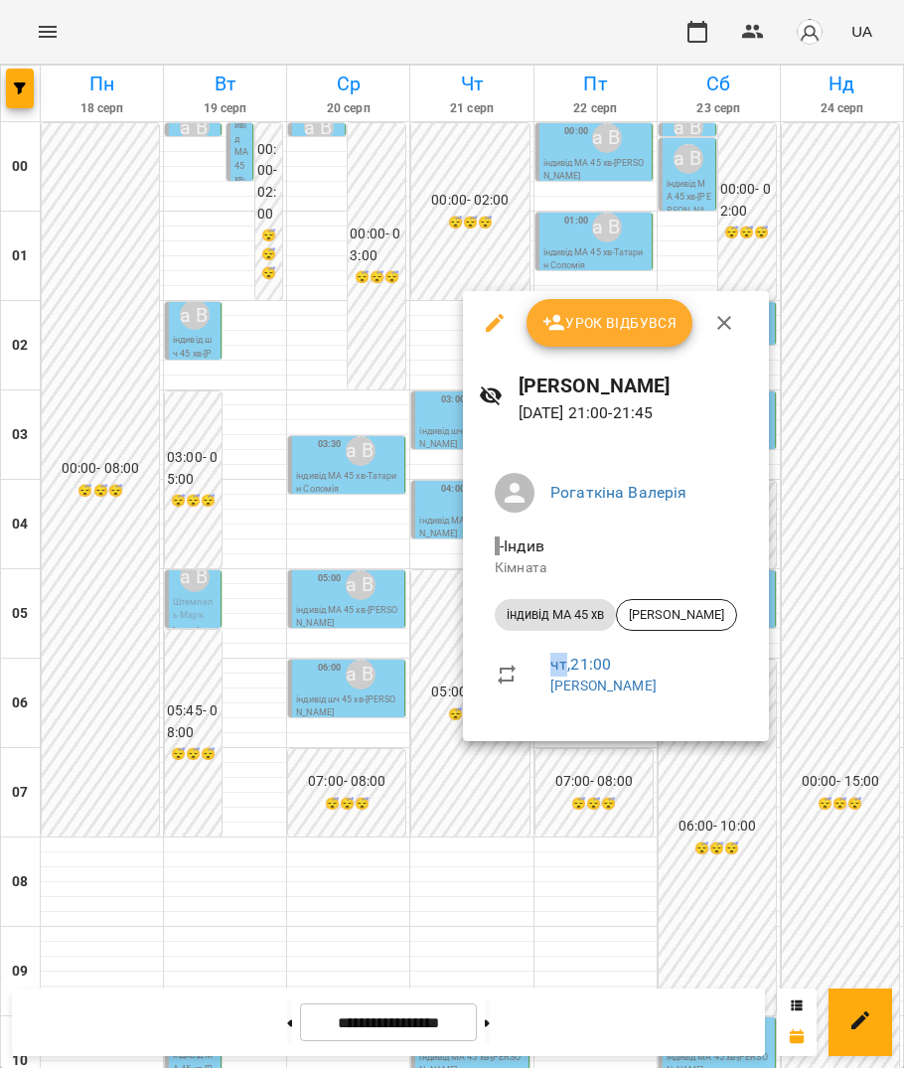
click at [550, 597] on li "індивід МА 45 хв [PERSON_NAME]" at bounding box center [616, 615] width 274 height 48
click at [550, 608] on span "[PERSON_NAME]" at bounding box center [676, 615] width 119 height 18
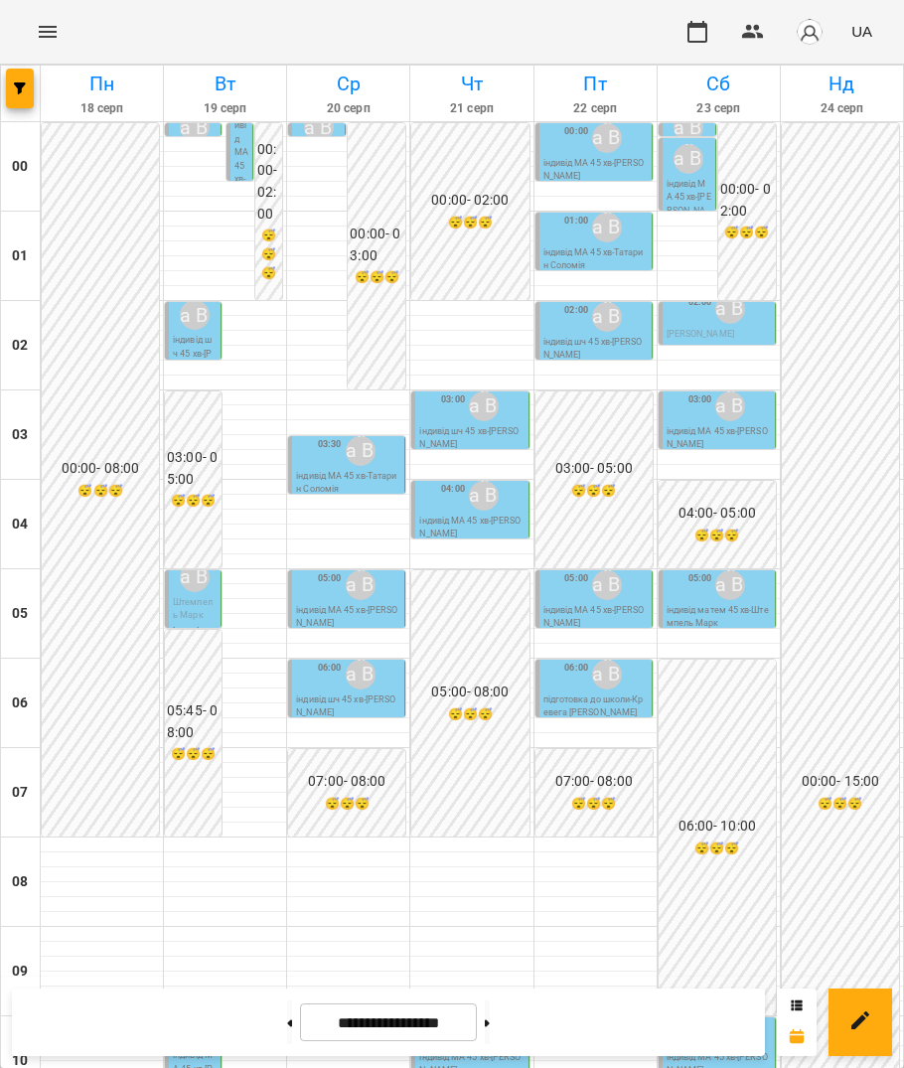
scroll to position [1043, 0]
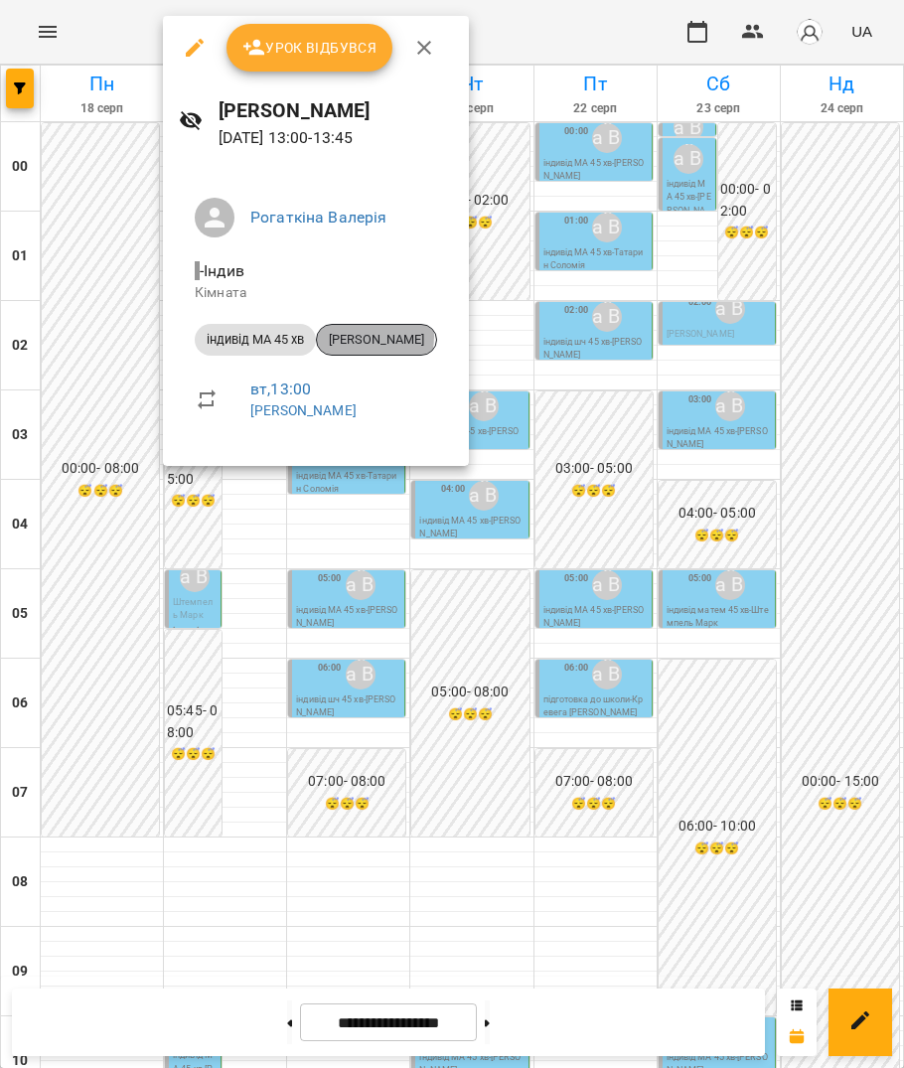
click at [357, 336] on span "[PERSON_NAME]" at bounding box center [376, 340] width 119 height 18
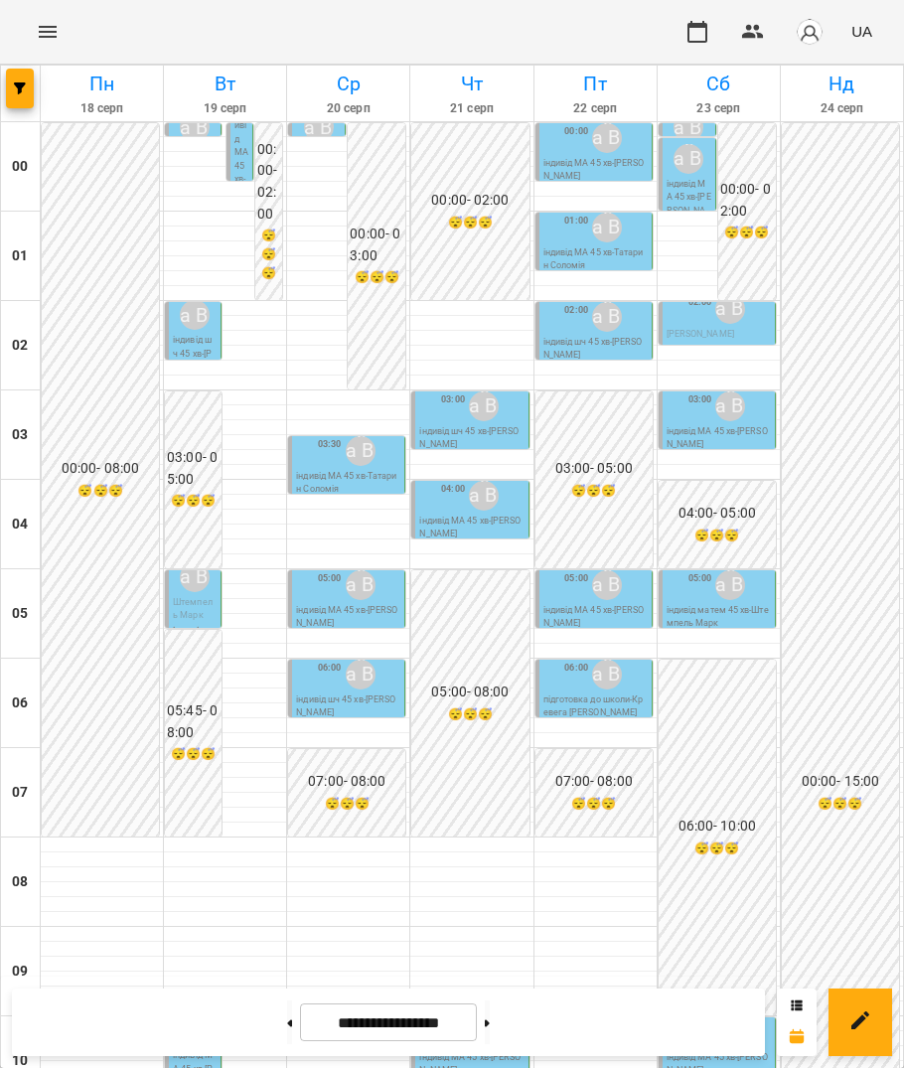
scroll to position [1289, 0]
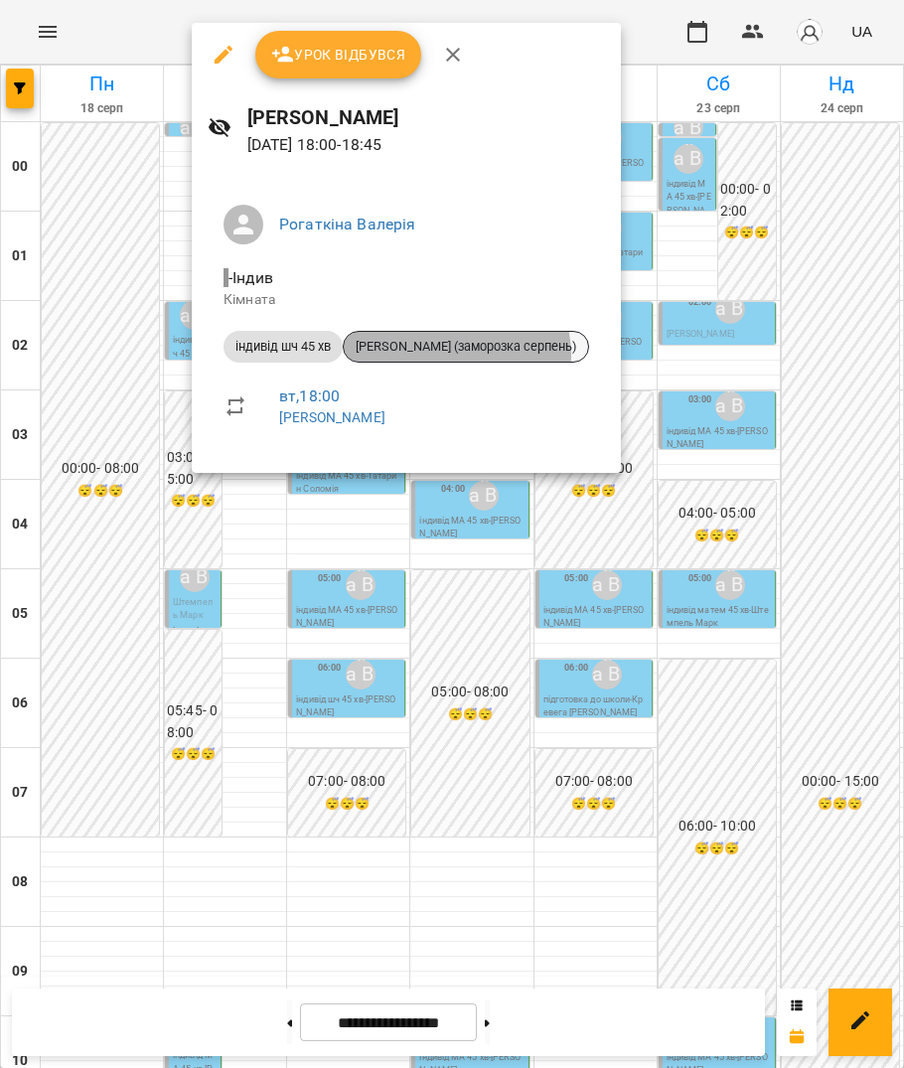
click at [455, 355] on span "[PERSON_NAME] (заморозка серпень)" at bounding box center [466, 347] width 244 height 18
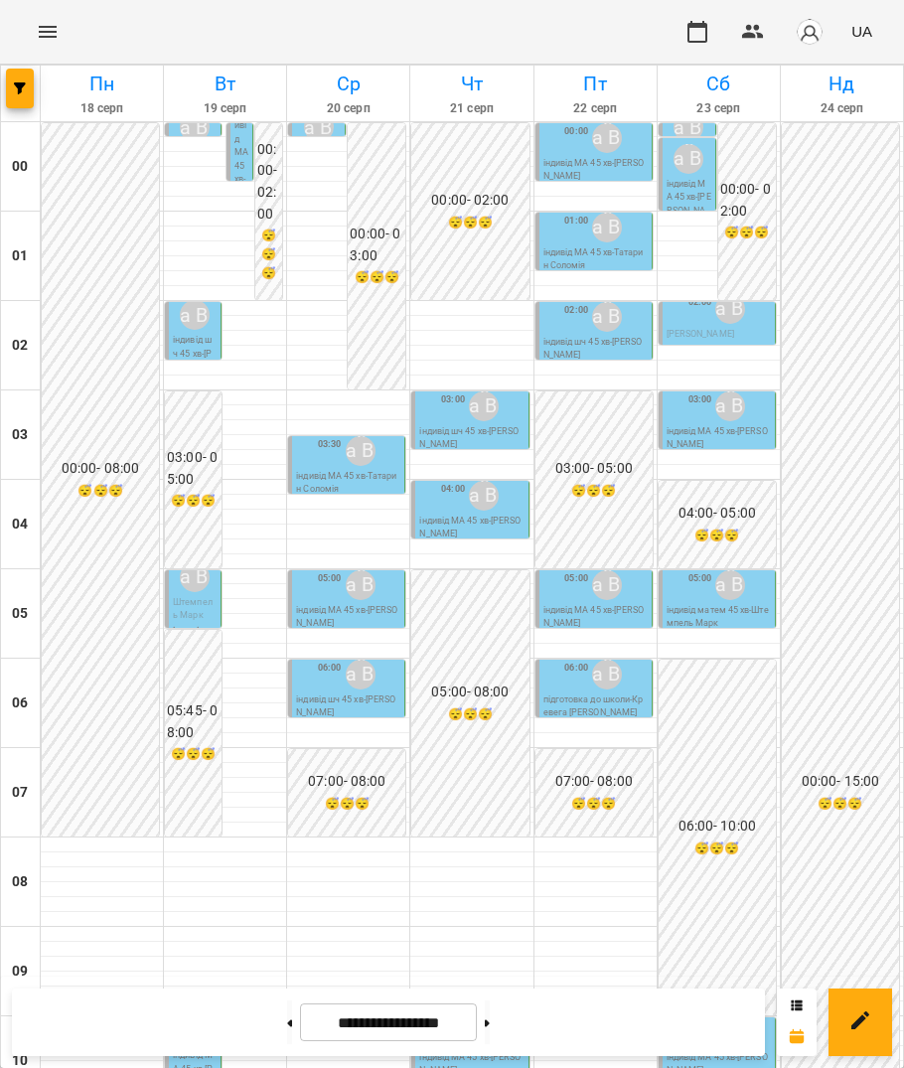
scroll to position [1289, 0]
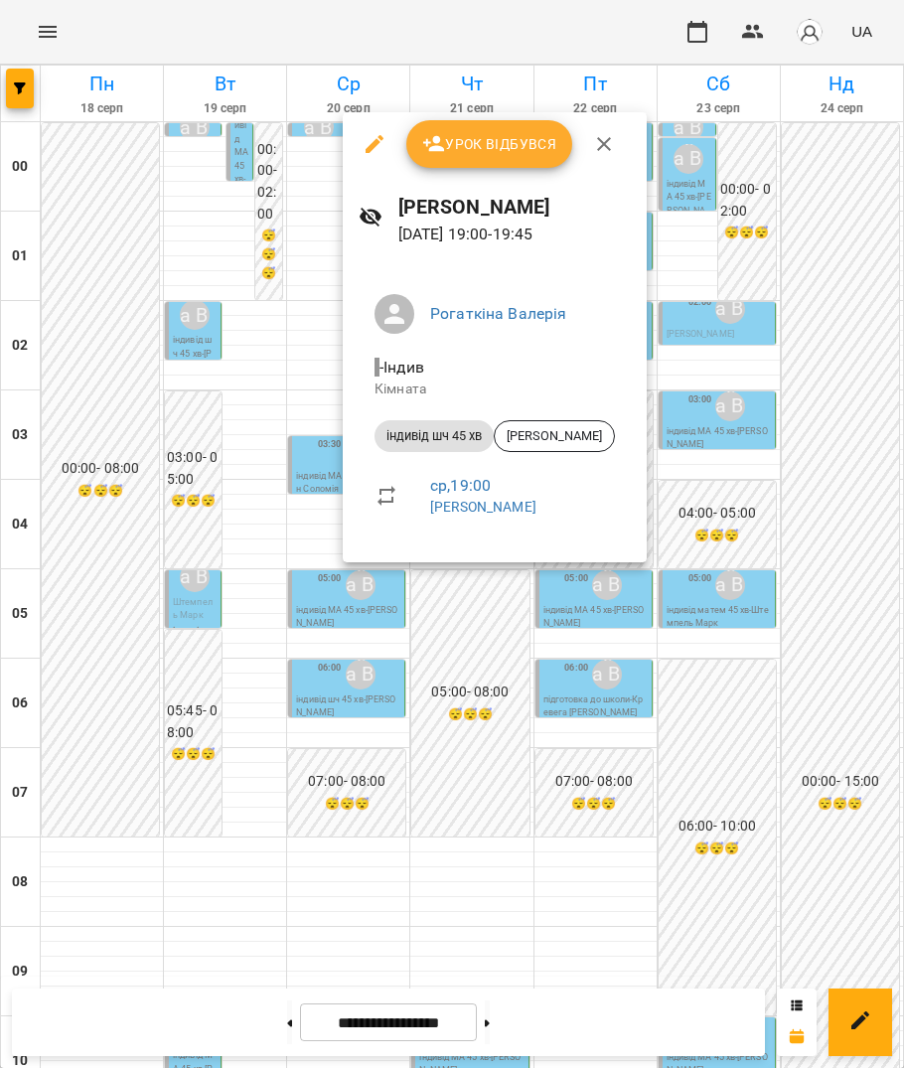
click at [368, 596] on div at bounding box center [452, 534] width 904 height 1068
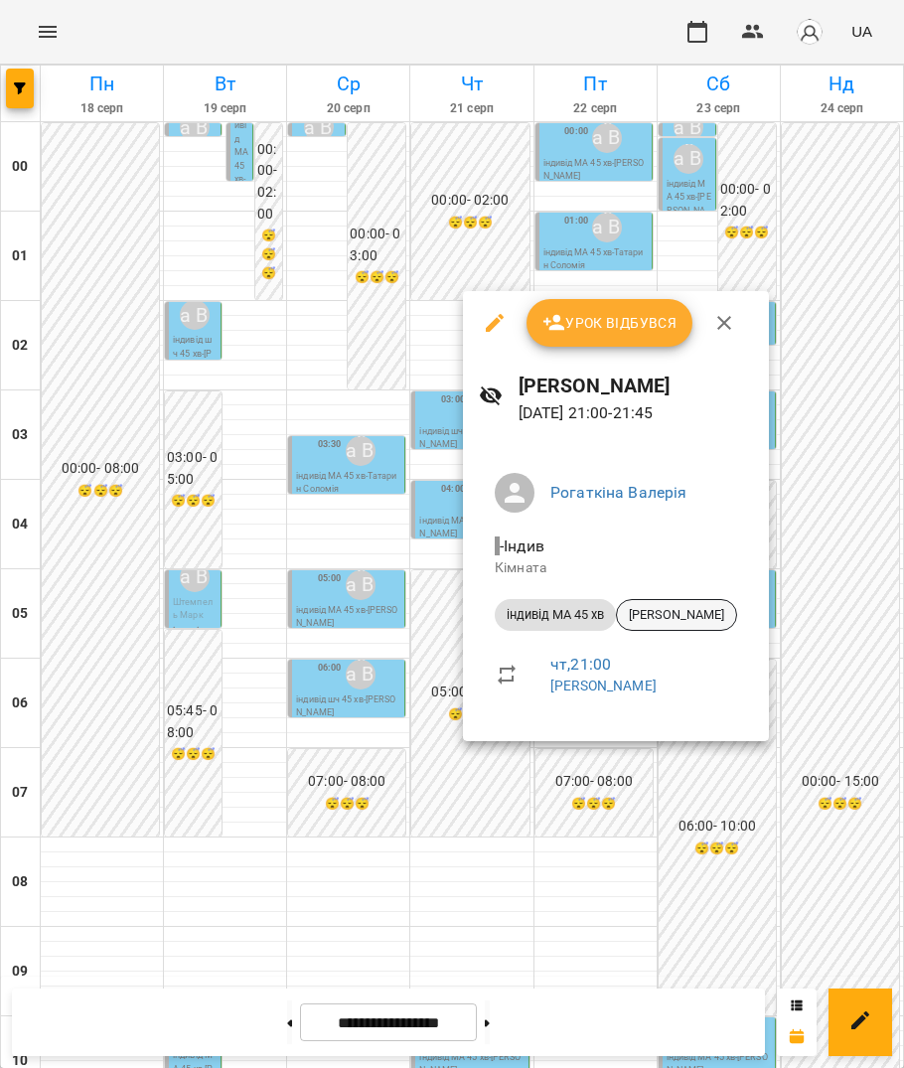
click at [550, 614] on span "[PERSON_NAME]" at bounding box center [676, 615] width 119 height 18
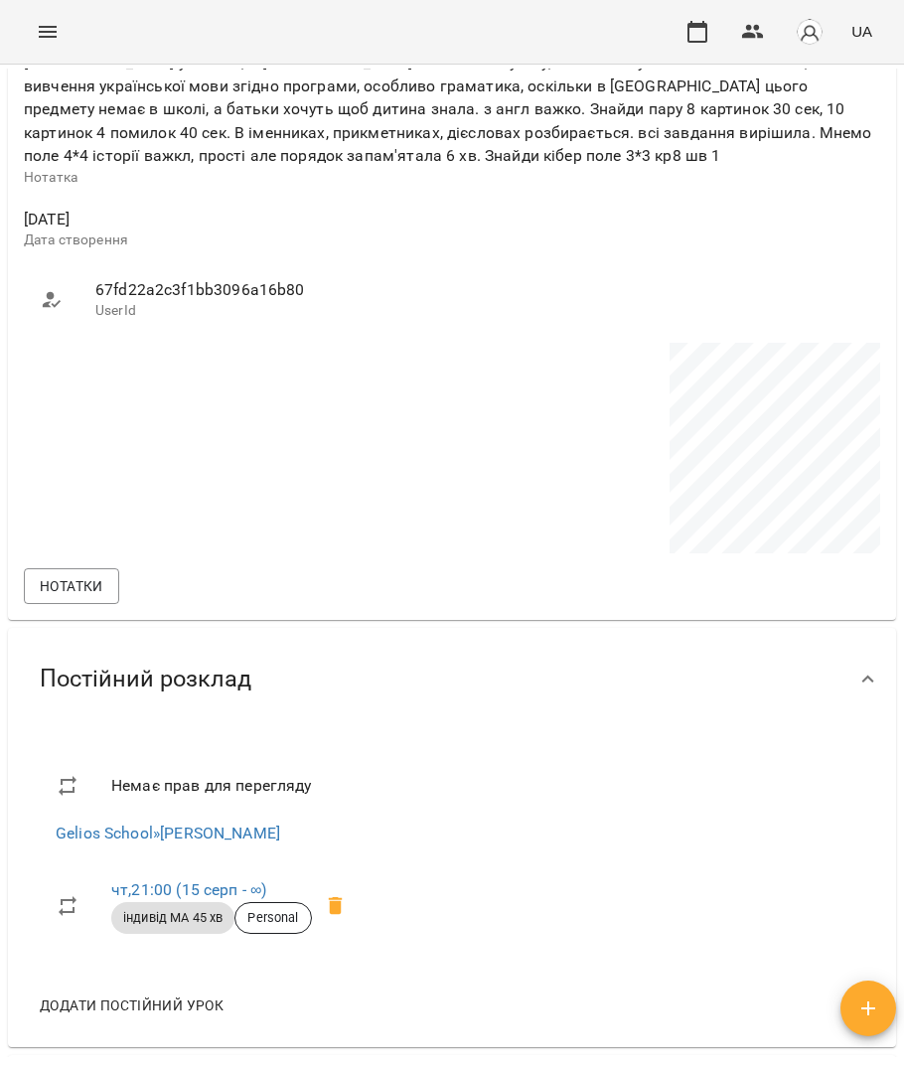
scroll to position [1334, 0]
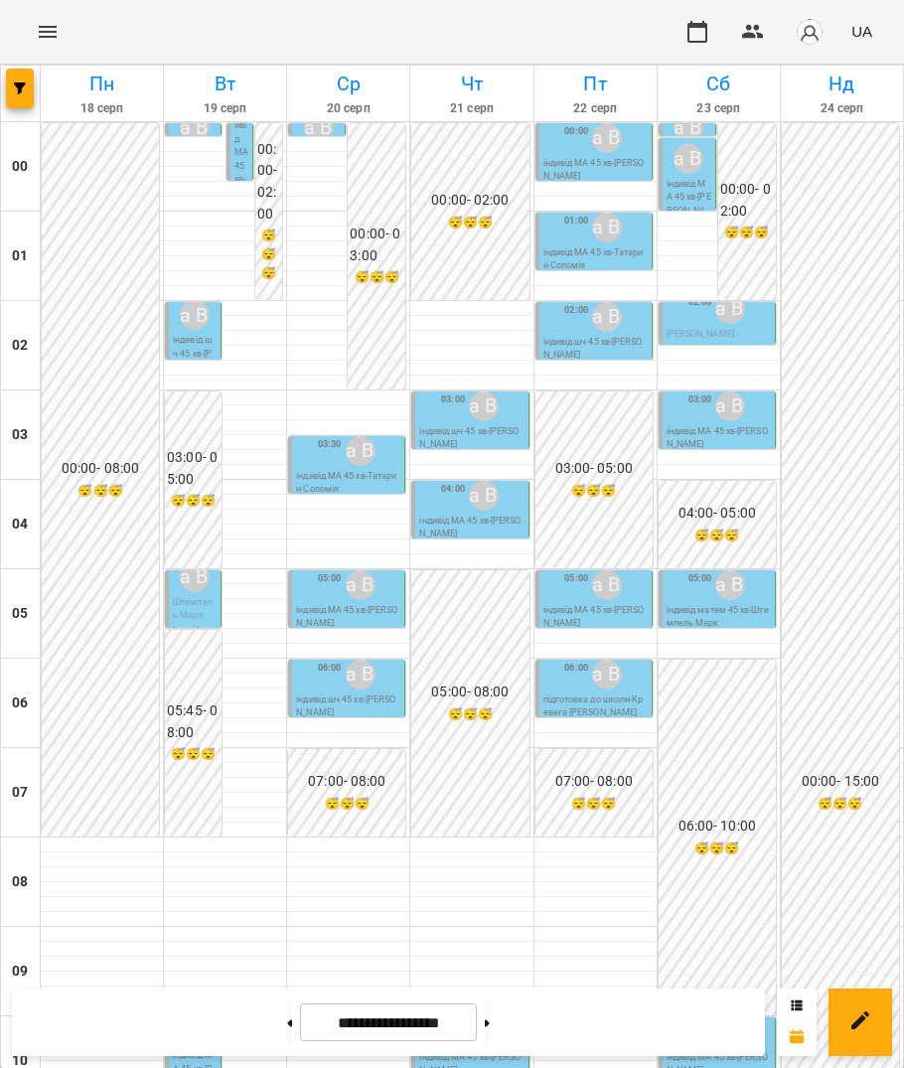
scroll to position [717, 0]
click at [490, 1021] on icon at bounding box center [487, 1022] width 5 height 7
type input "**********"
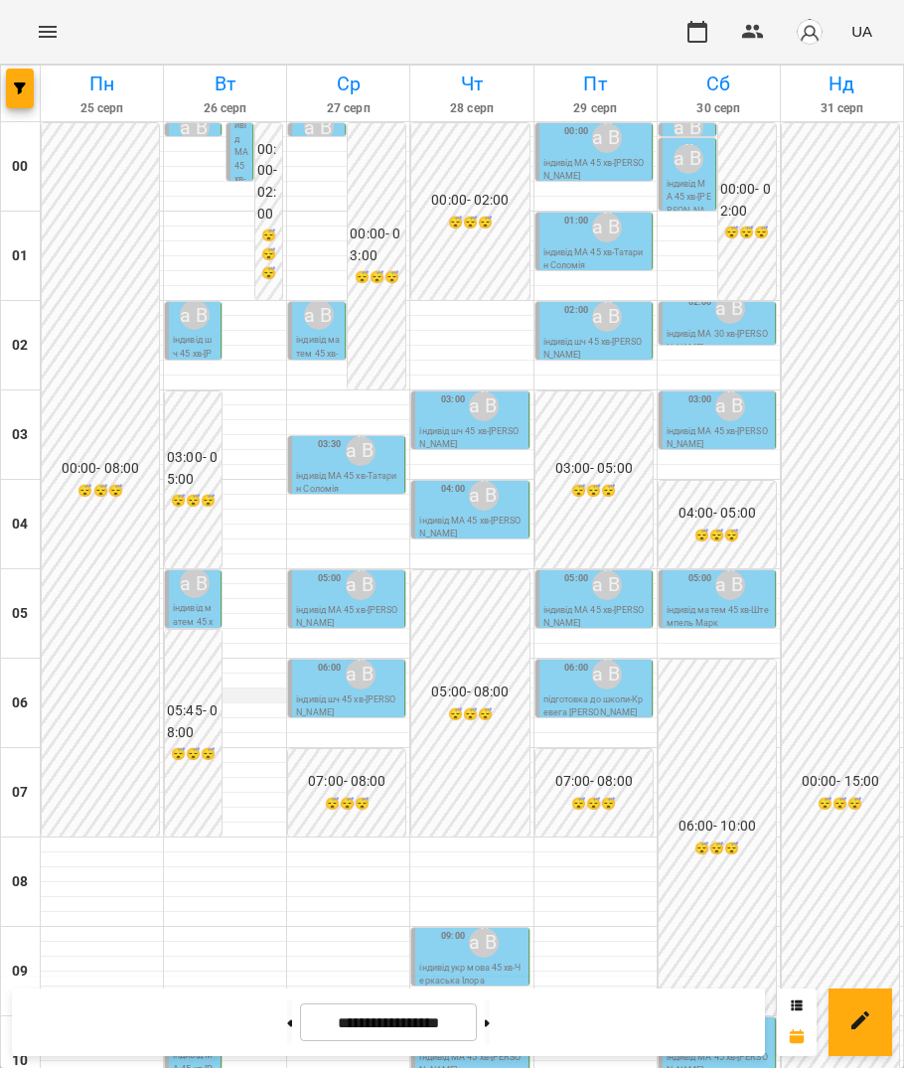
scroll to position [0, 0]
click at [304, 340] on p "індивід матем 45 хв - [PERSON_NAME]" at bounding box center [318, 361] width 45 height 54
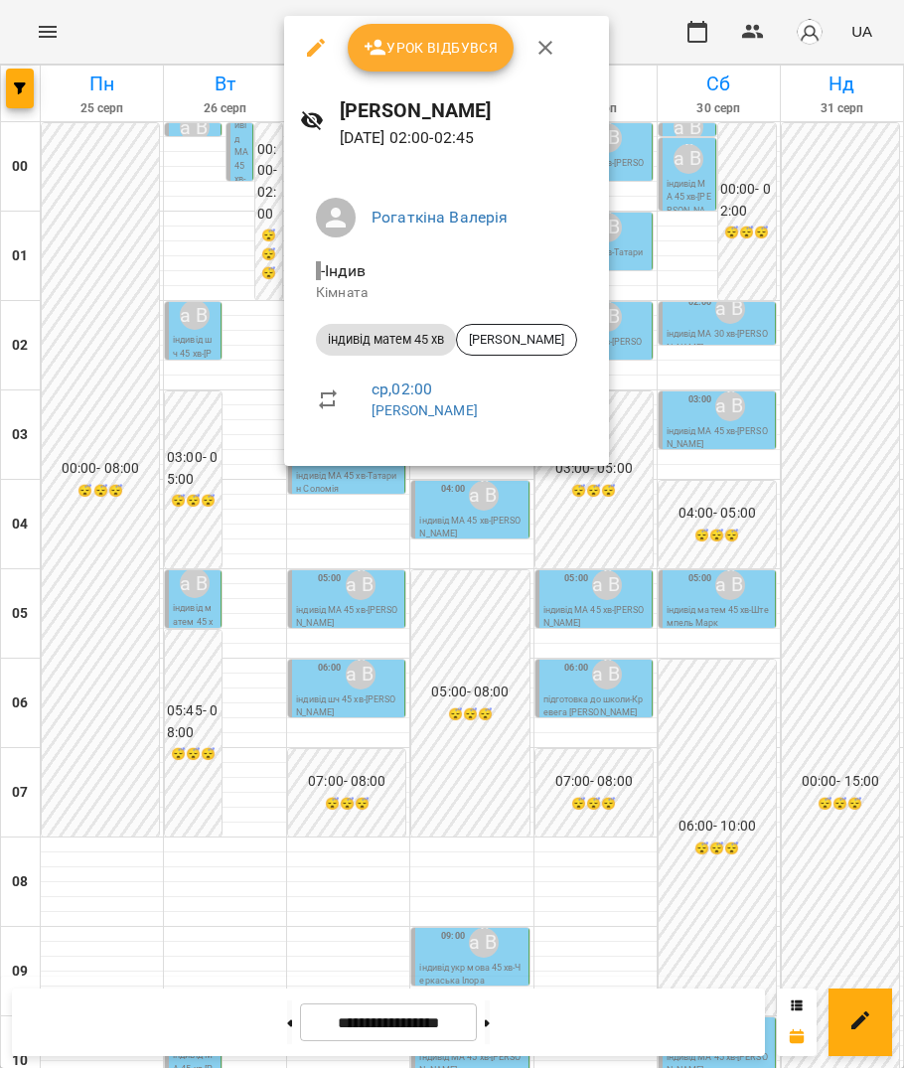
click at [486, 761] on div at bounding box center [452, 534] width 904 height 1068
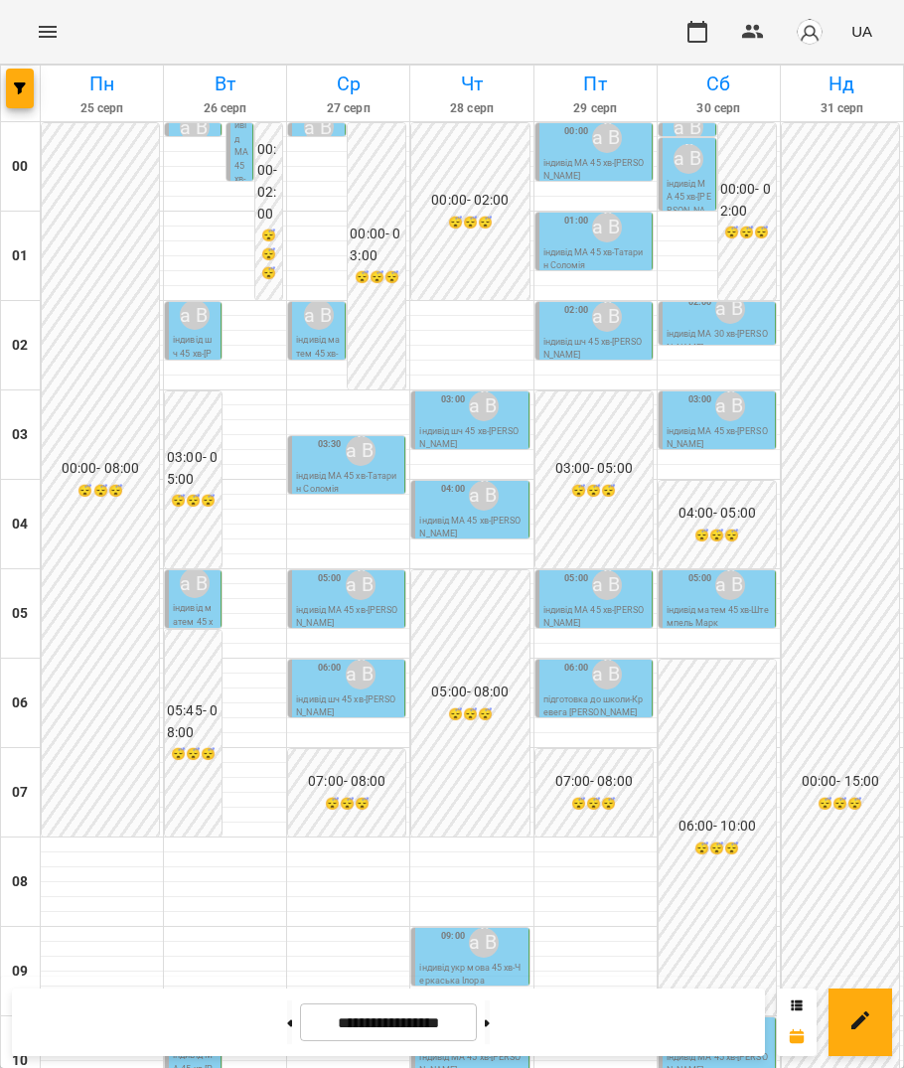
click at [235, 156] on p "індивід МА 45 хв - [PERSON_NAME]" at bounding box center [242, 186] width 14 height 161
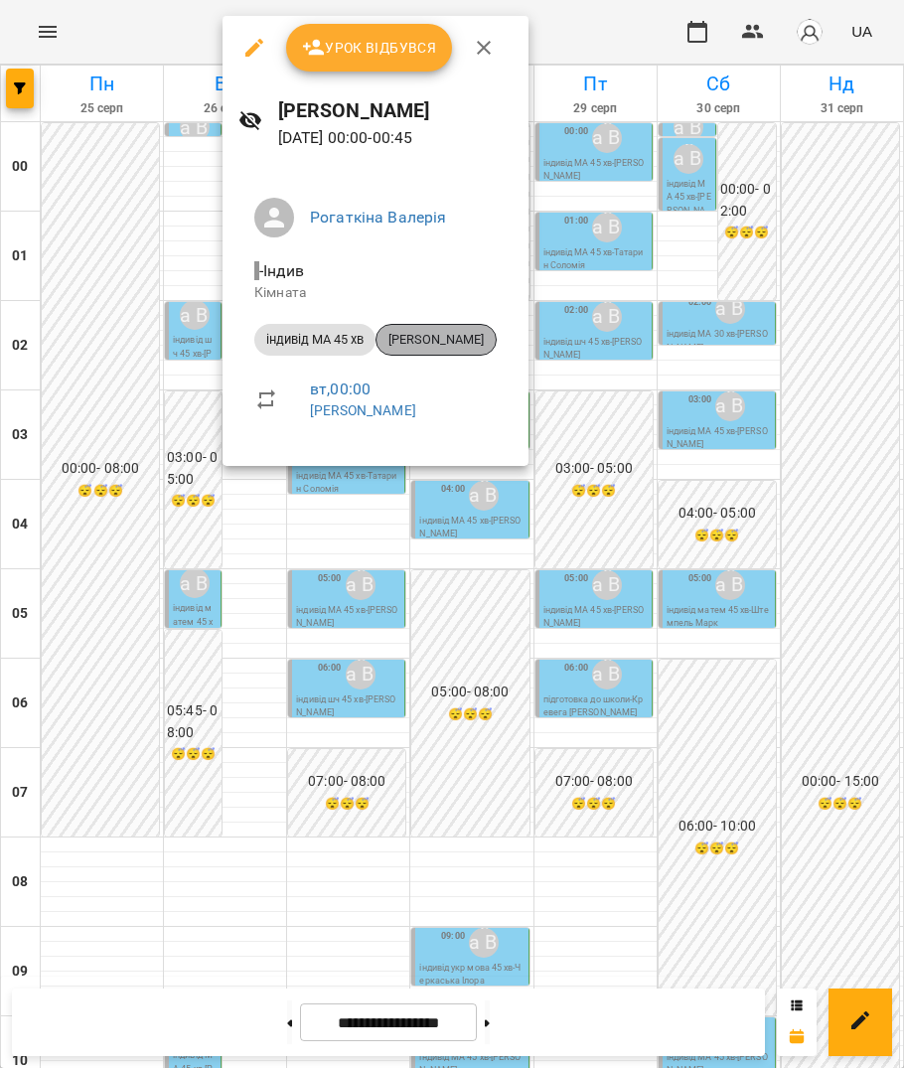
click at [412, 326] on div "[PERSON_NAME]" at bounding box center [436, 340] width 121 height 32
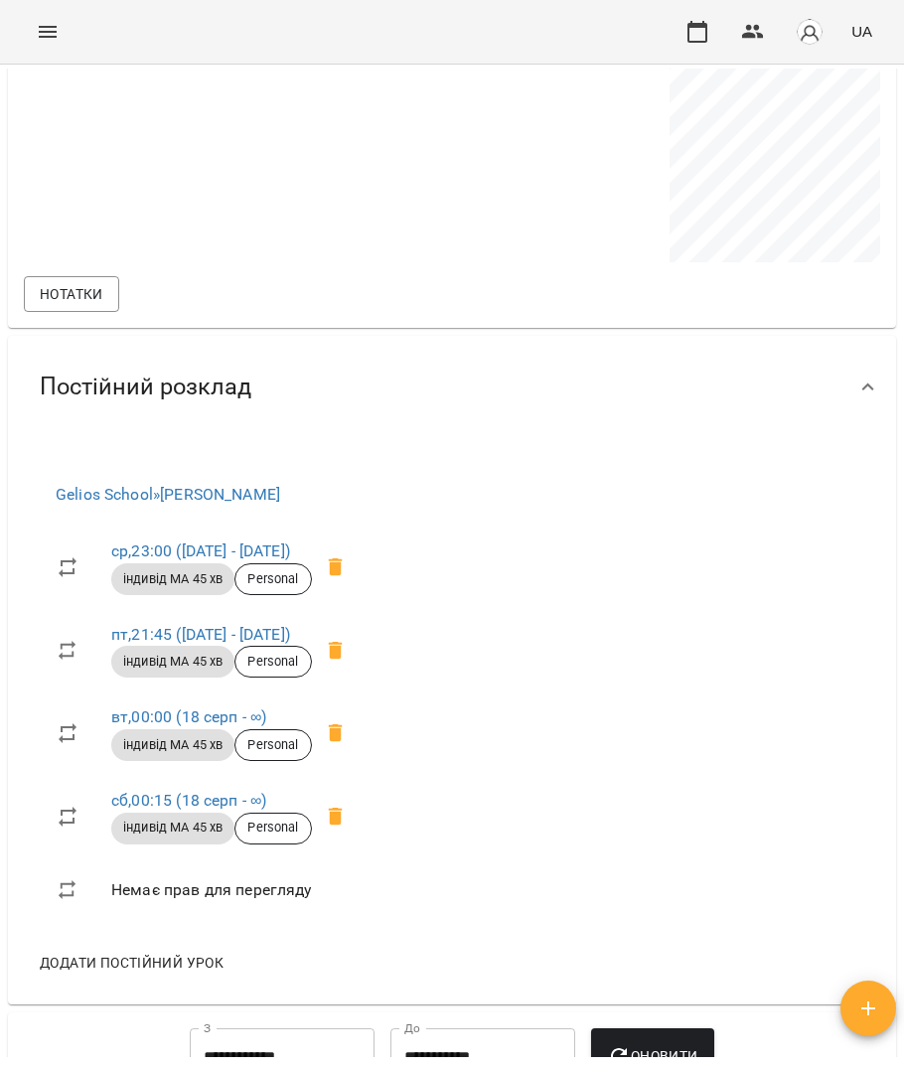
scroll to position [1805, 0]
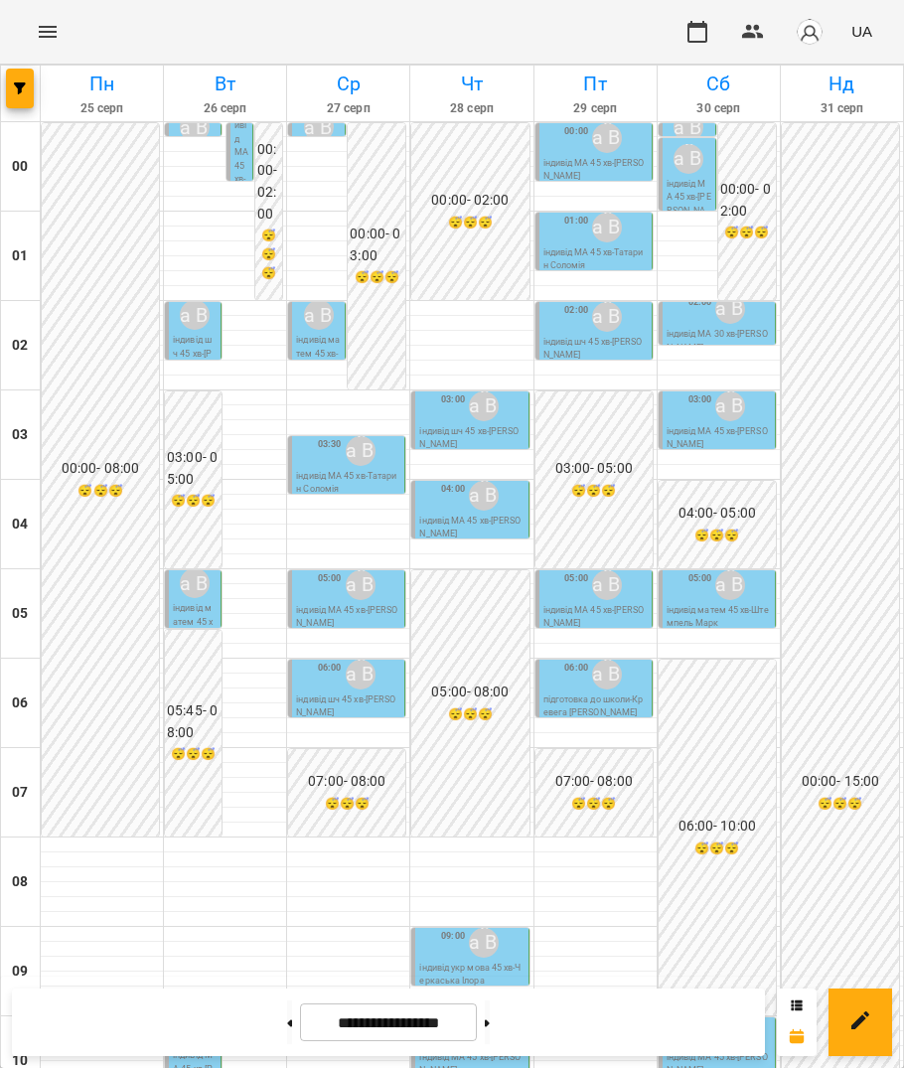
scroll to position [36, 0]
click at [449, 962] on p "індивід укр мова 45 хв - Черкаська Ілора" at bounding box center [471, 975] width 104 height 27
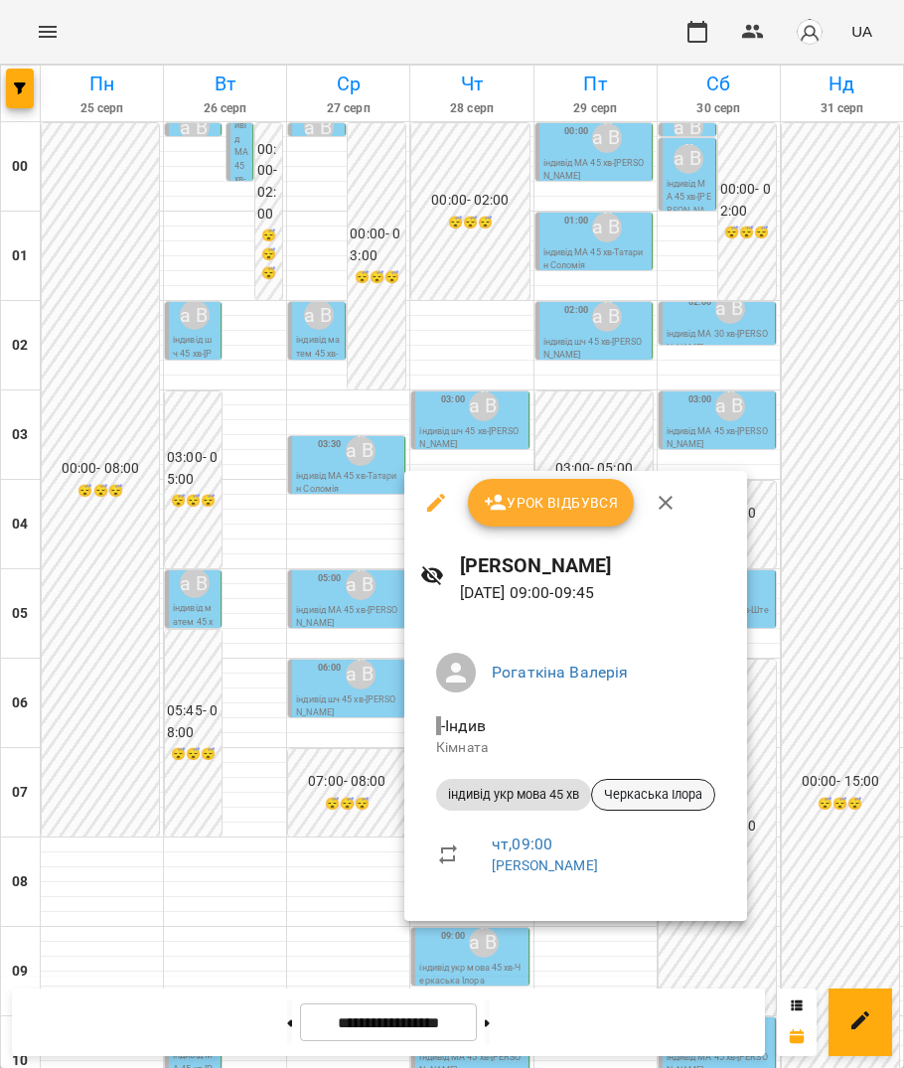
click at [550, 801] on span "Черкаська Ілора" at bounding box center [653, 795] width 122 height 18
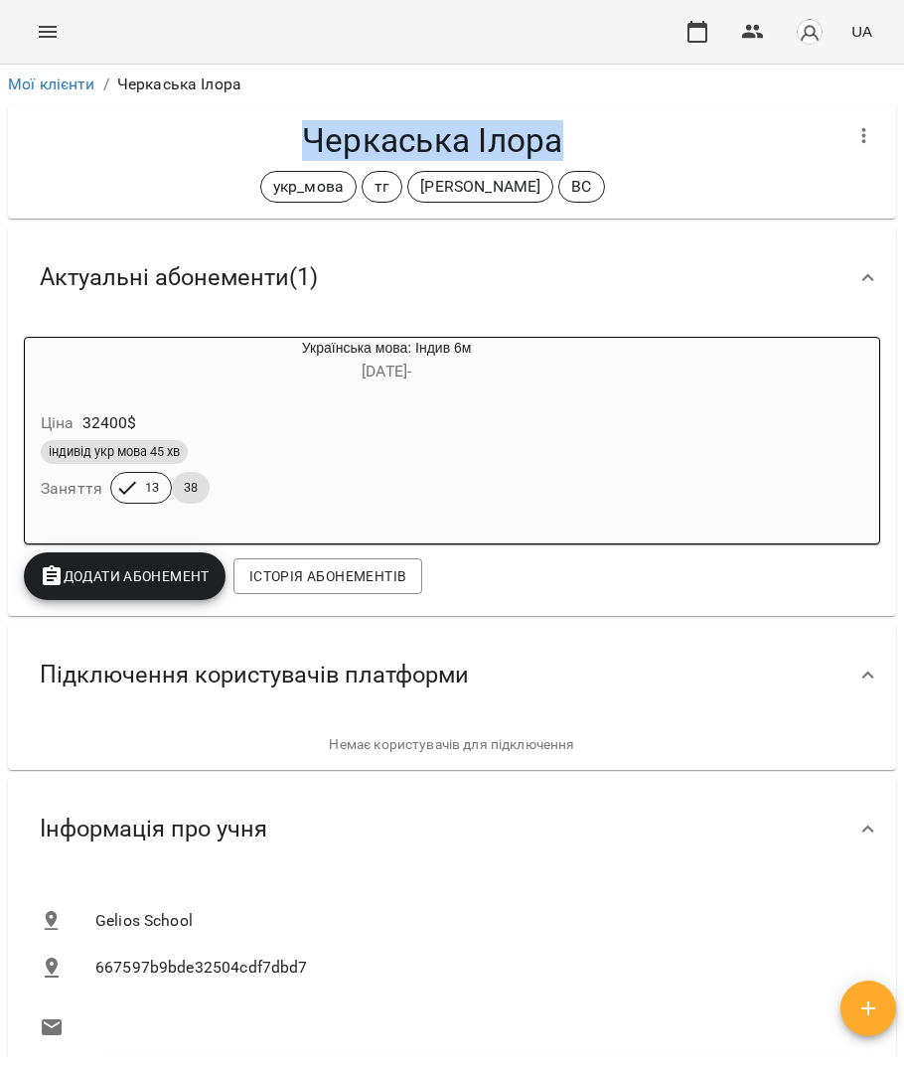
drag, startPoint x: 291, startPoint y: 108, endPoint x: 550, endPoint y: 122, distance: 259.7
click at [550, 122] on div "Черкаська Ілора укр_мова тг [PERSON_NAME] ВС" at bounding box center [452, 161] width 888 height 114
click at [550, 131] on h4 "Черкаська Ілора" at bounding box center [432, 140] width 817 height 41
copy h4 "Черкаська Ілора"
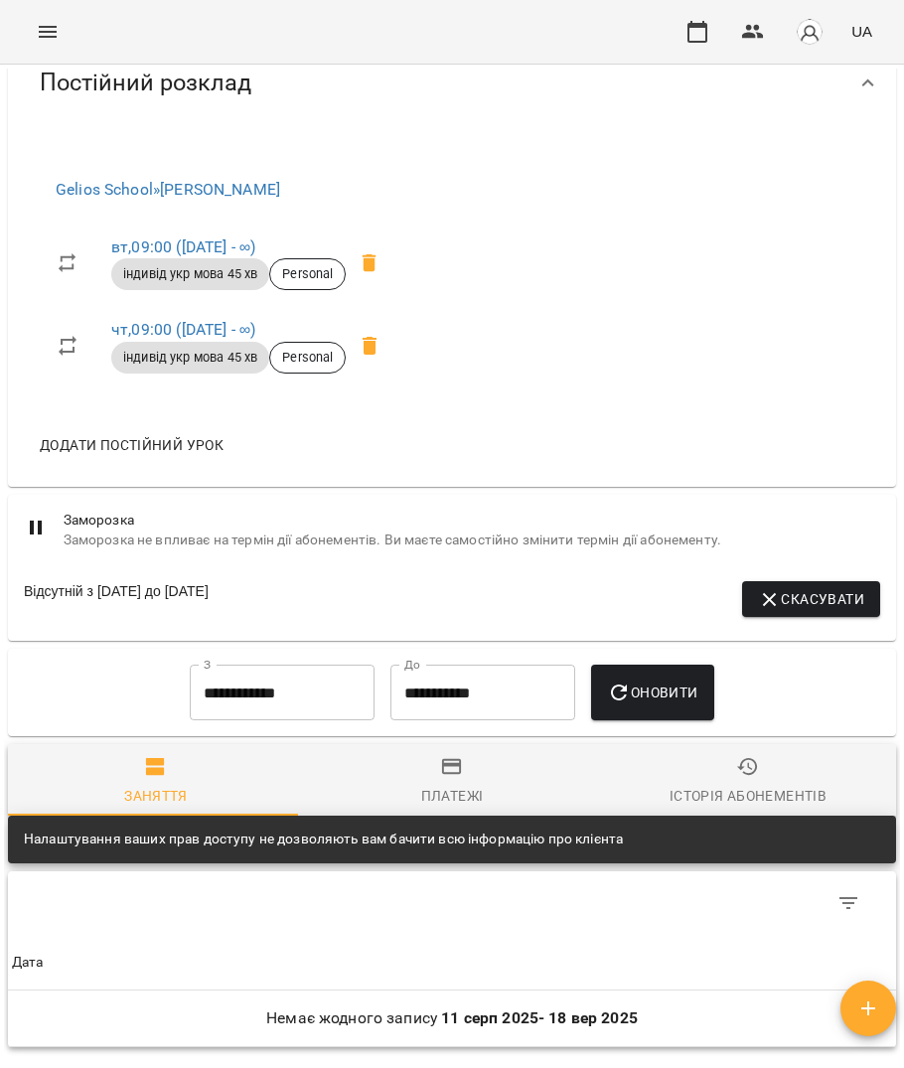
scroll to position [1797, 0]
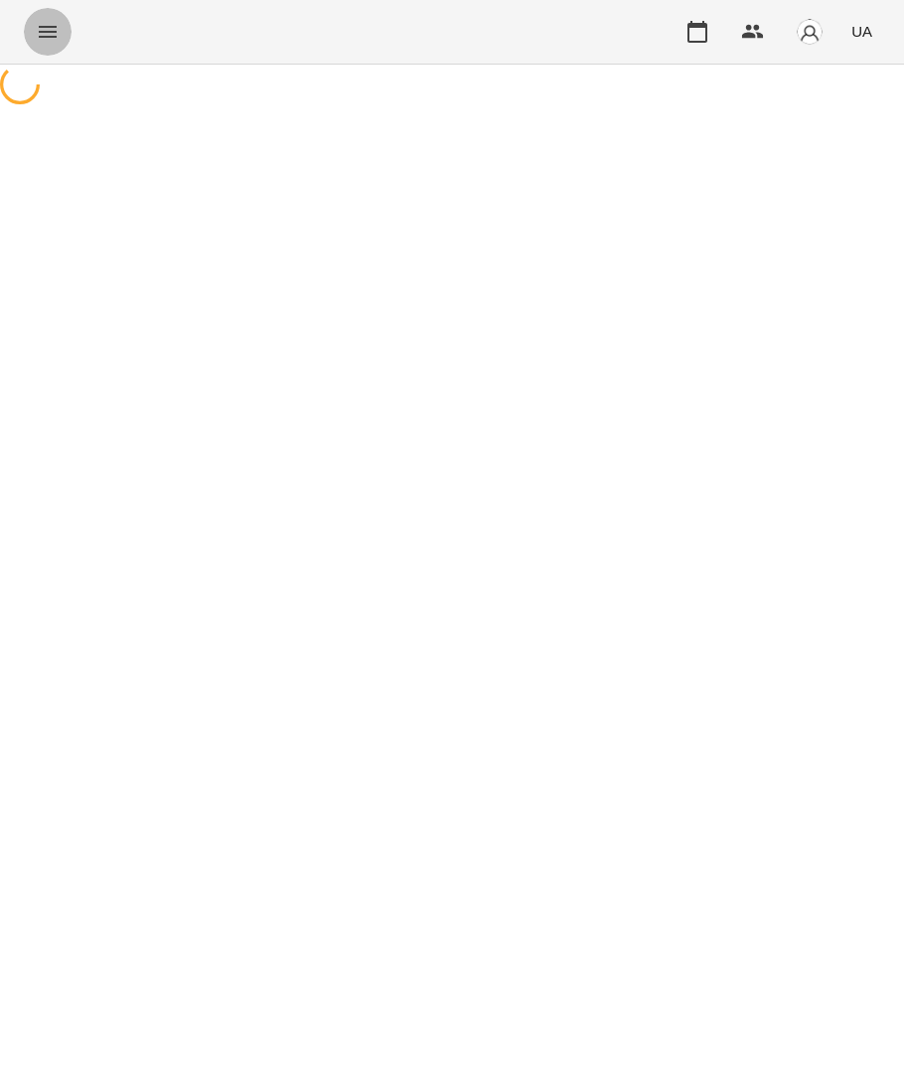
click at [51, 29] on icon "Menu" at bounding box center [48, 32] width 24 height 24
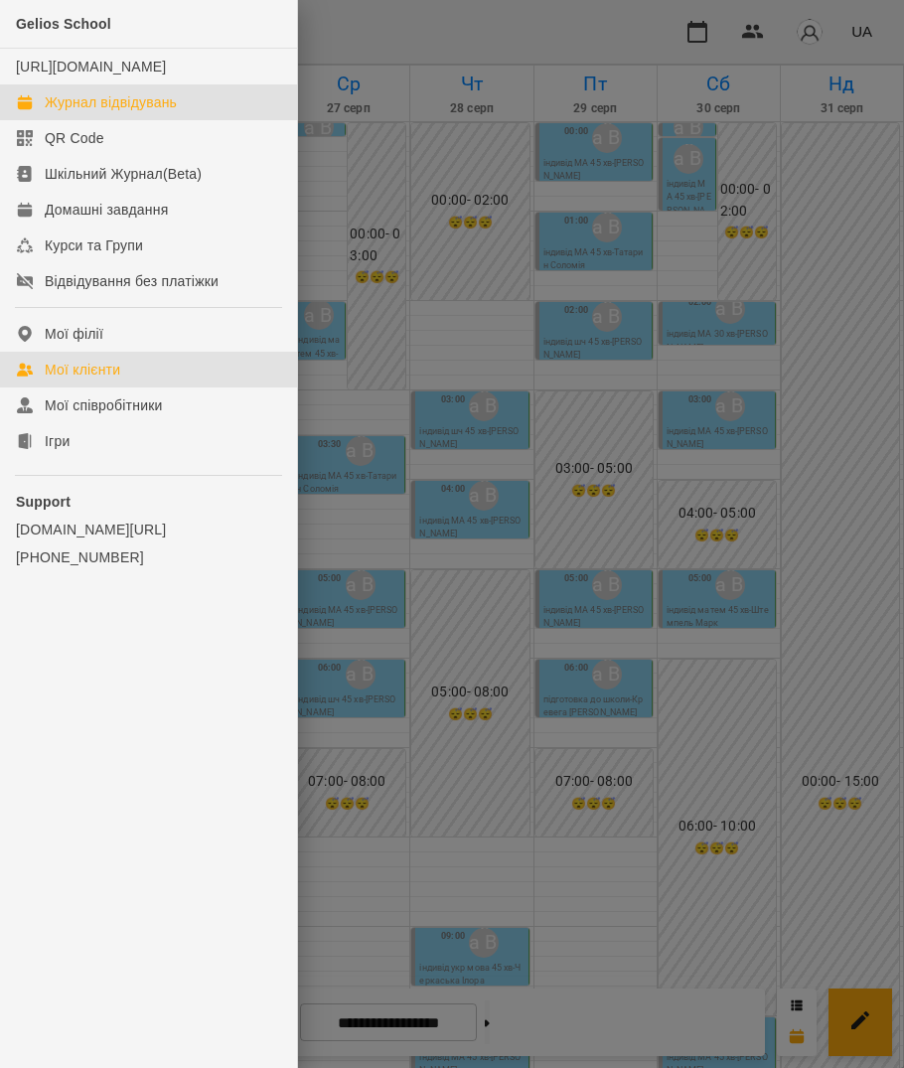
click at [145, 388] on link "Мої клієнти" at bounding box center [148, 370] width 297 height 36
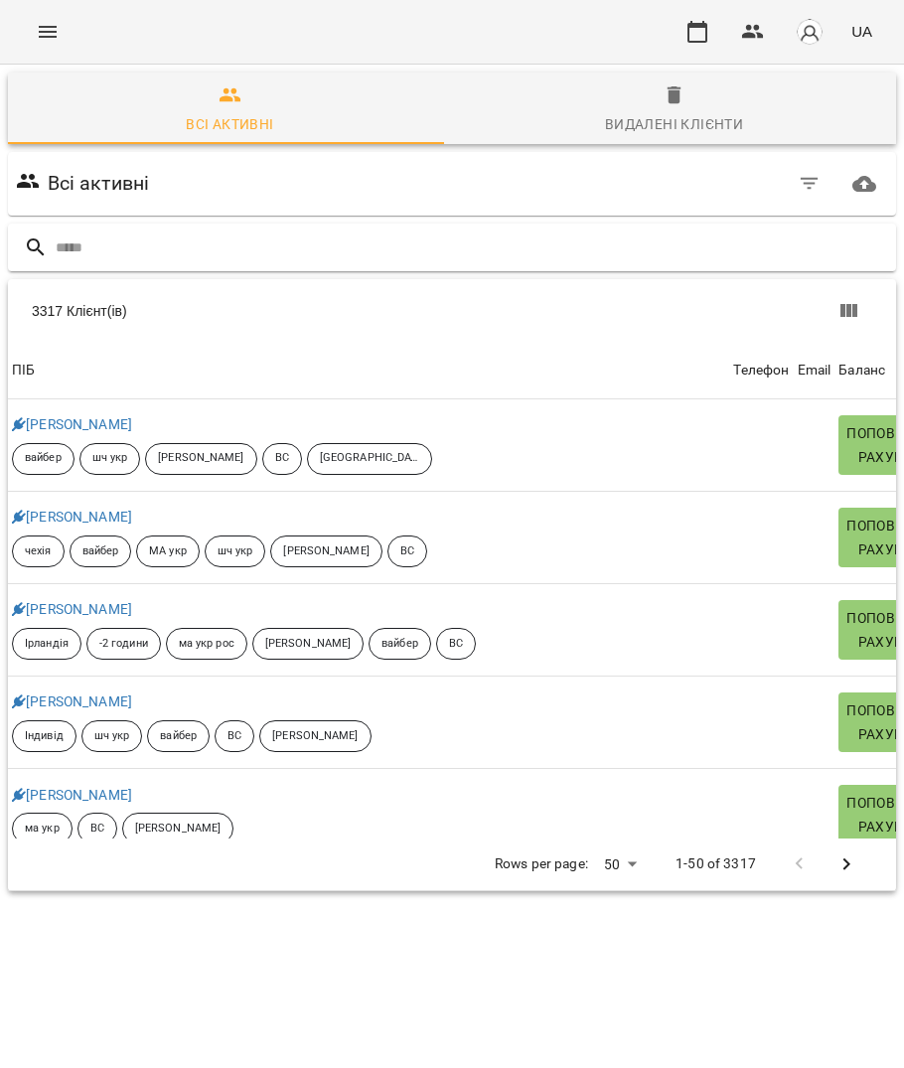
click at [390, 233] on input "text" at bounding box center [472, 248] width 833 height 33
click at [384, 246] on input "text" at bounding box center [472, 248] width 833 height 33
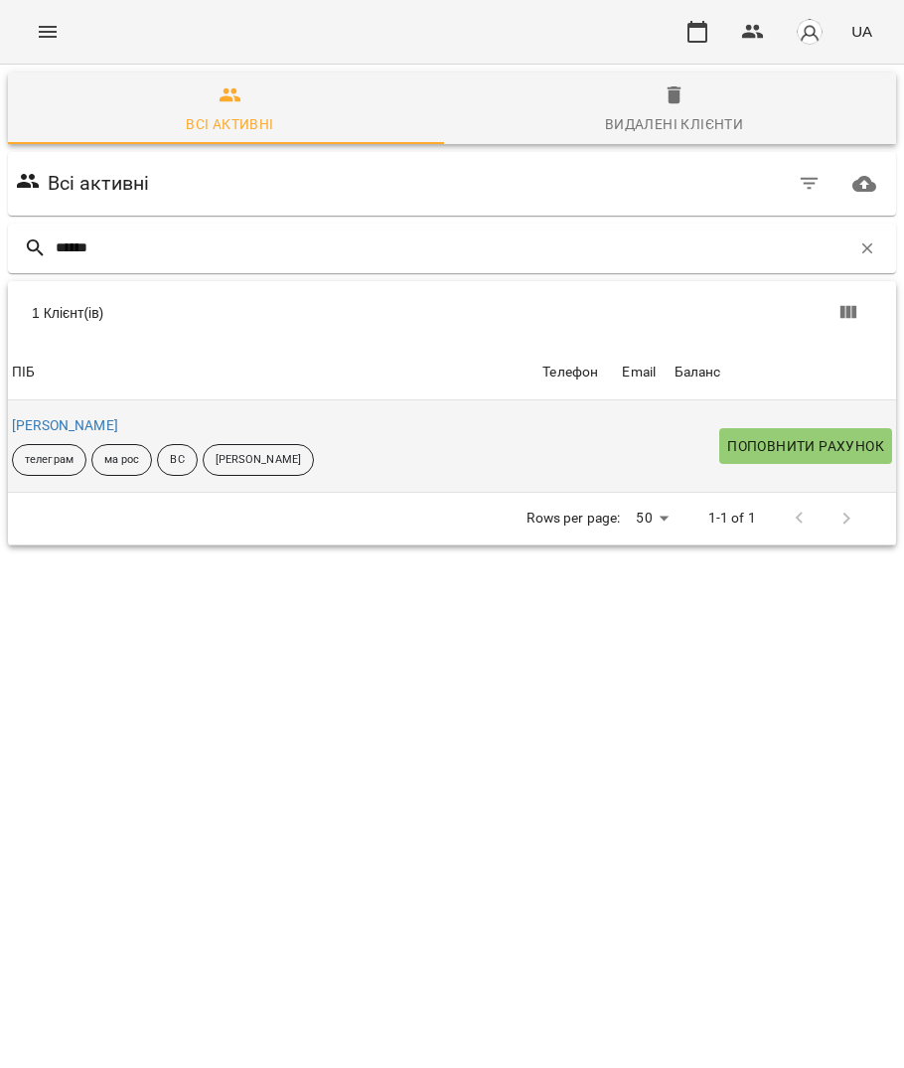
type input "******"
click at [539, 457] on td at bounding box center [578, 445] width 79 height 91
click at [94, 420] on link "[PERSON_NAME]" at bounding box center [65, 425] width 106 height 16
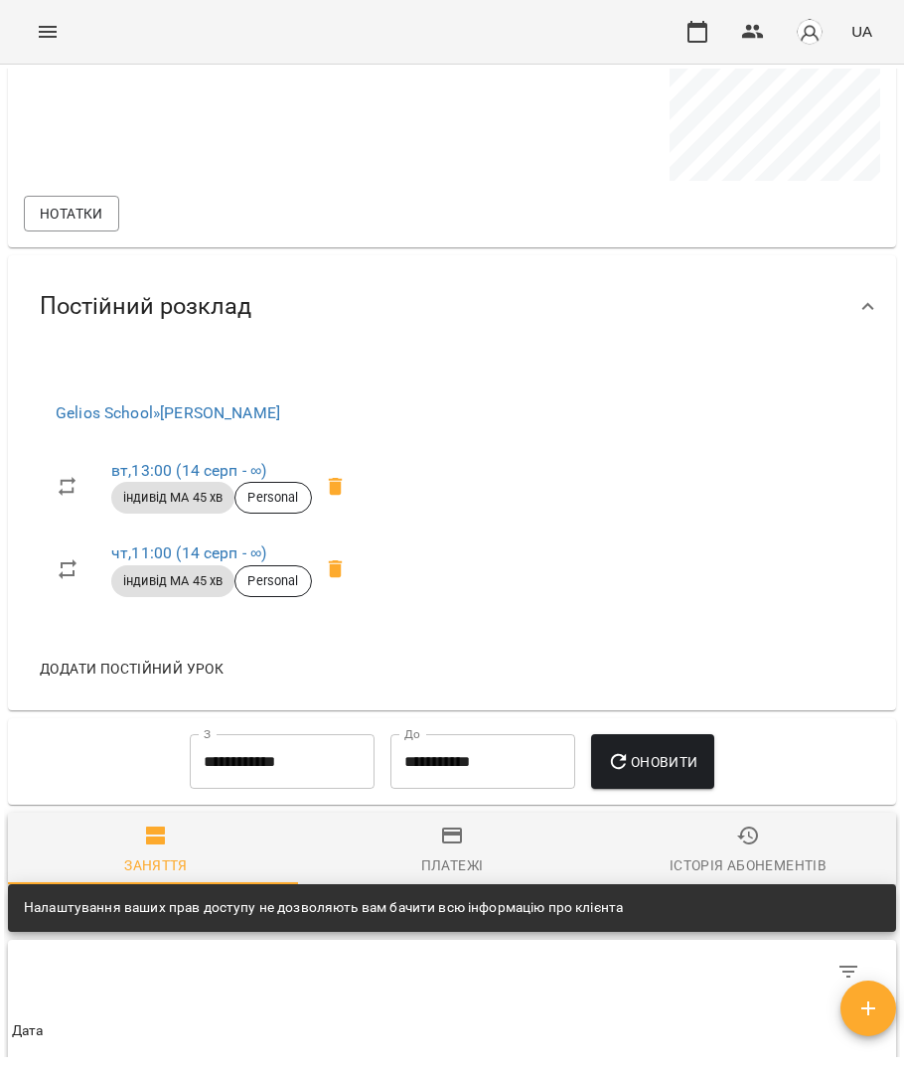
scroll to position [1660, 0]
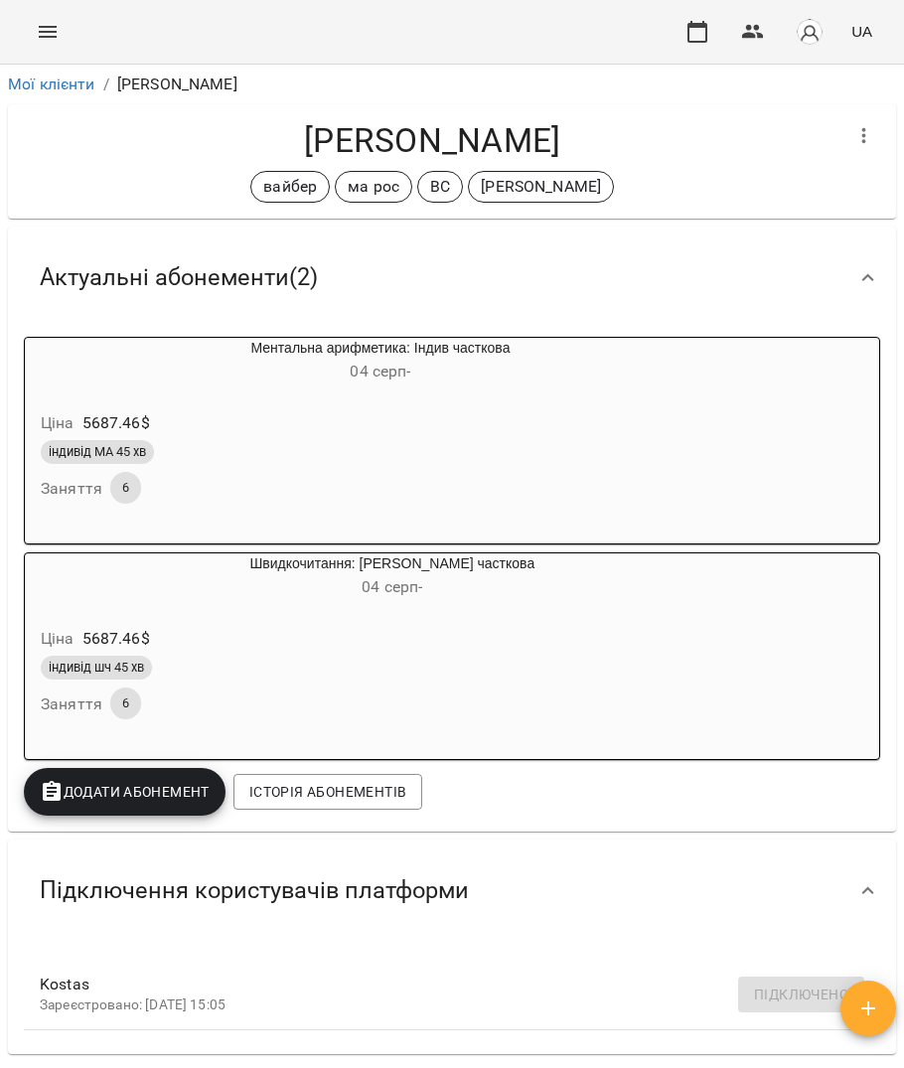
drag, startPoint x: 374, startPoint y: 133, endPoint x: 593, endPoint y: 140, distance: 219.7
click at [593, 140] on h4 "[PERSON_NAME]" at bounding box center [432, 140] width 817 height 41
copy h4 "[PERSON_NAME]"
